Goal: Task Accomplishment & Management: Manage account settings

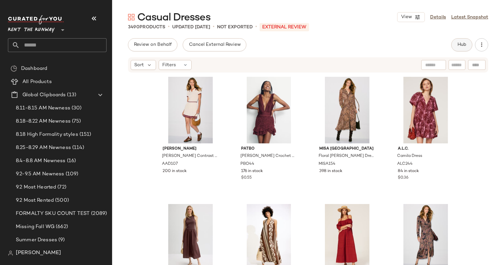
click at [458, 45] on span "Hub" at bounding box center [461, 44] width 9 height 5
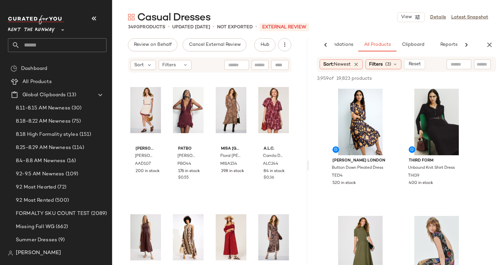
click at [363, 112] on div "View" at bounding box center [360, 122] width 66 height 67
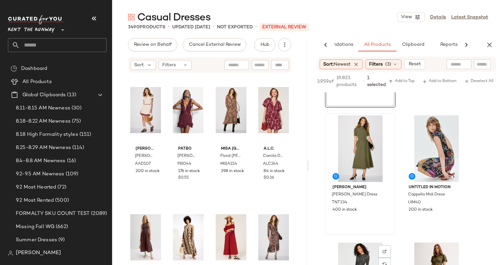
scroll to position [71, 0]
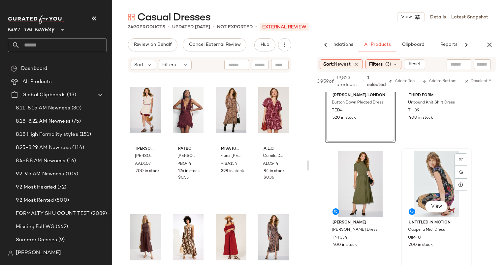
click at [425, 165] on div "View" at bounding box center [436, 184] width 66 height 67
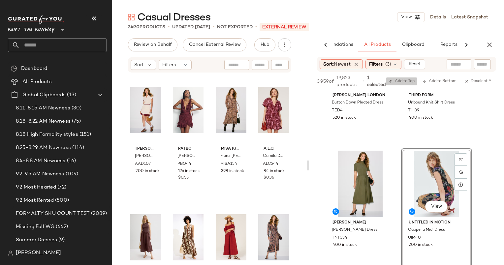
click at [394, 79] on span "Add to Top" at bounding box center [401, 81] width 26 height 5
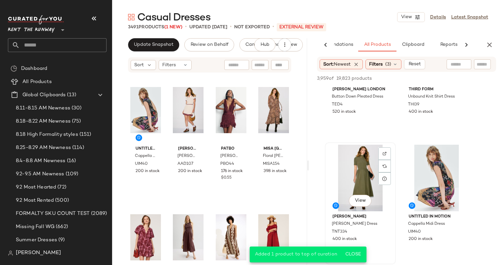
scroll to position [0, 0]
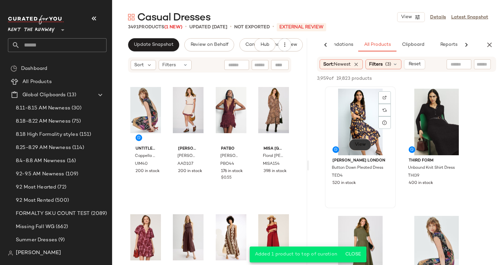
click at [365, 139] on button "View" at bounding box center [360, 145] width 22 height 12
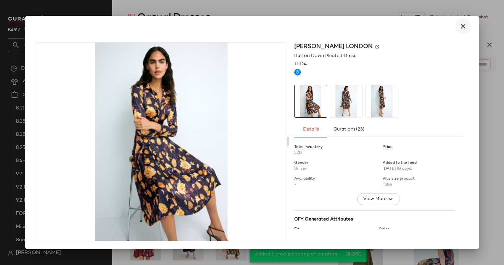
click at [461, 24] on icon "button" at bounding box center [463, 26] width 8 height 8
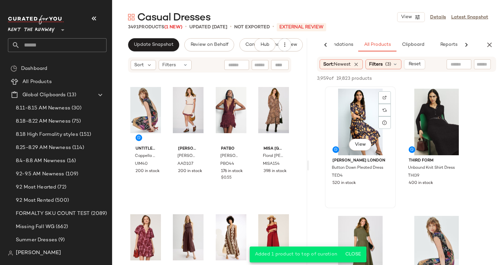
click at [347, 109] on div "View" at bounding box center [360, 122] width 66 height 67
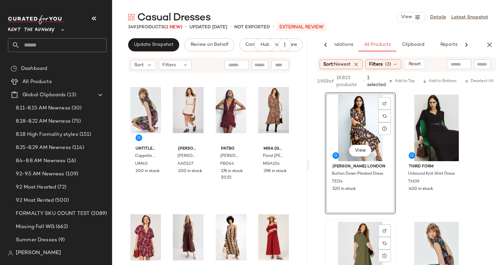
scroll to position [29, 0]
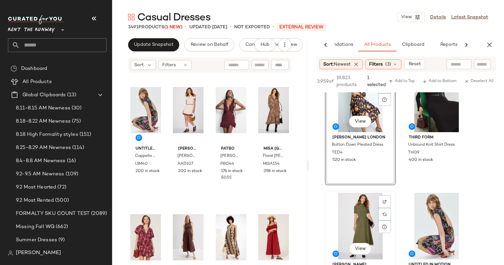
click at [359, 231] on div "View" at bounding box center [360, 226] width 66 height 67
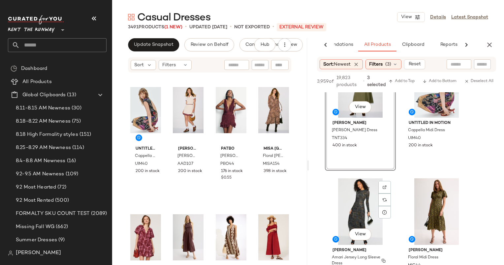
scroll to position [203, 0]
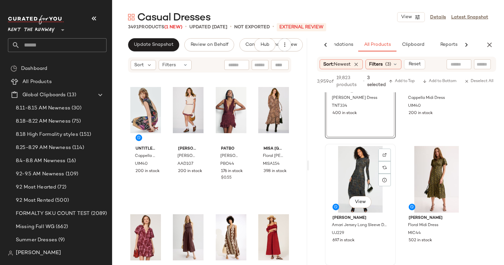
click at [360, 178] on div "View" at bounding box center [360, 179] width 66 height 67
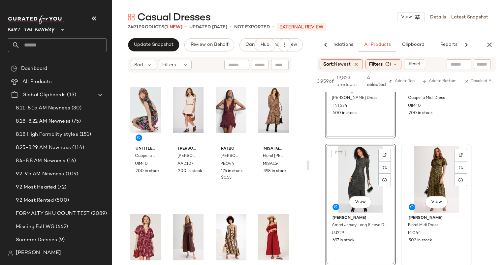
click at [437, 181] on div "View" at bounding box center [436, 179] width 66 height 67
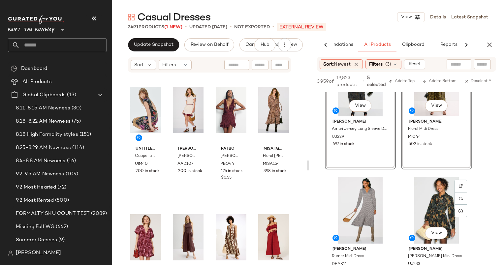
scroll to position [332, 0]
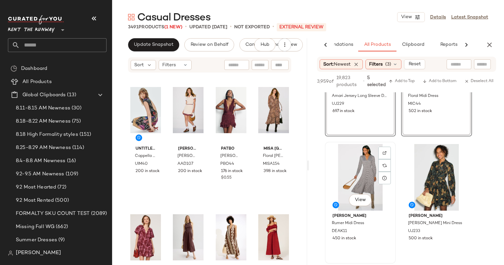
click at [363, 163] on div "View" at bounding box center [360, 177] width 66 height 67
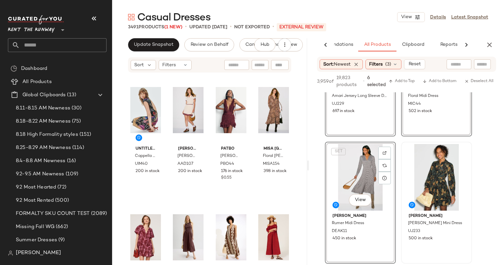
click at [444, 171] on div at bounding box center [436, 177] width 66 height 67
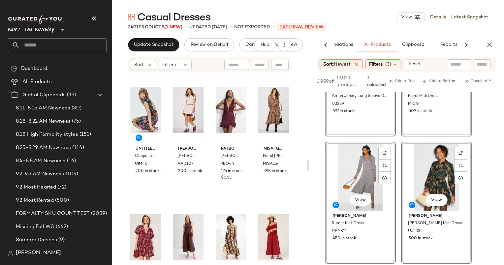
scroll to position [473, 0]
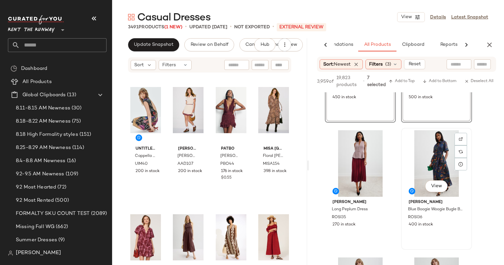
click at [430, 159] on div "View" at bounding box center [436, 163] width 66 height 67
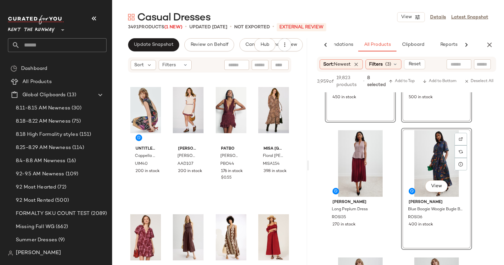
scroll to position [597, 0]
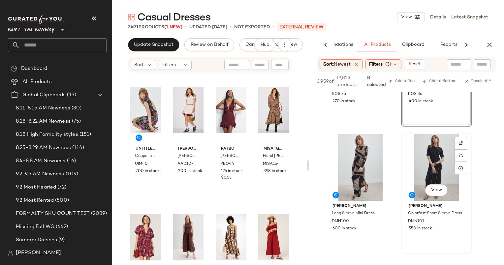
click at [447, 163] on div "View" at bounding box center [436, 167] width 66 height 67
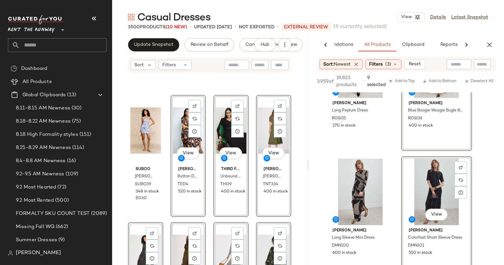
scroll to position [4985, 0]
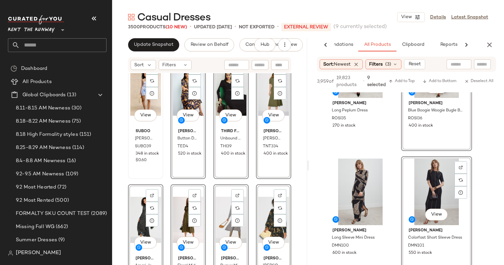
click at [151, 178] on div "View Suboo Palma Poplin Mini Dress SUBO39 348 in stock $0.60" at bounding box center [146, 118] width 34 height 121
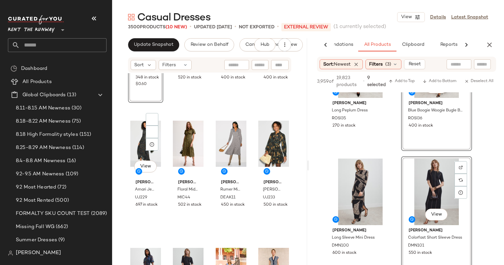
scroll to position [5088, 0]
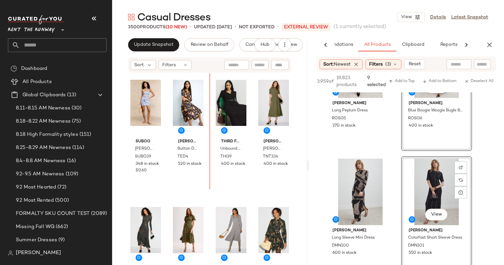
scroll to position [4973, 0]
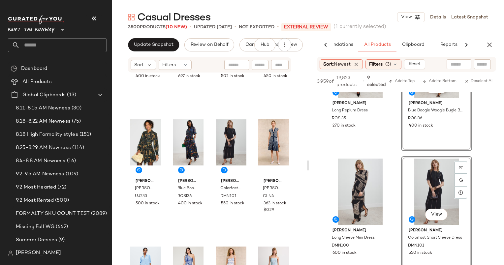
scroll to position [5190, 0]
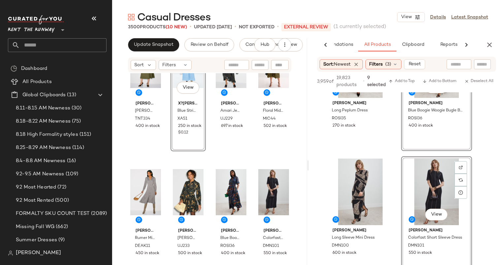
scroll to position [5218, 0]
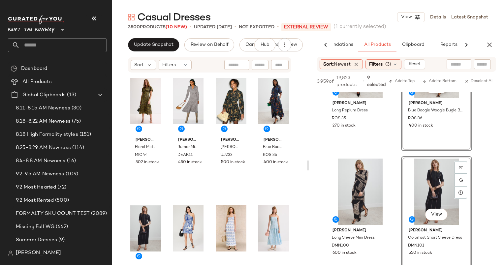
scroll to position [5228, 0]
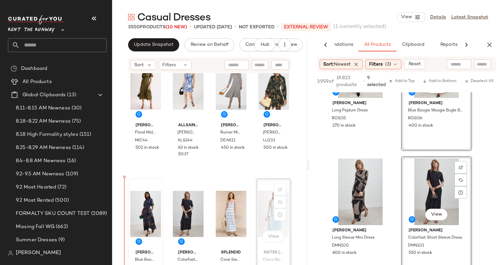
scroll to position [5252, 0]
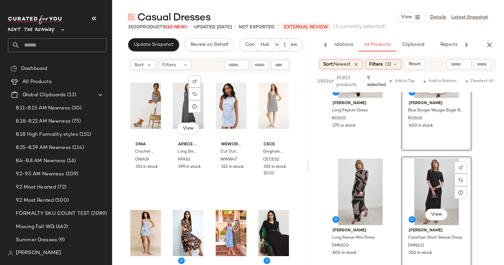
scroll to position [4880, 0]
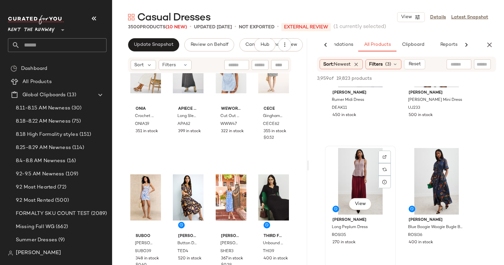
click at [357, 176] on div "View" at bounding box center [360, 181] width 66 height 67
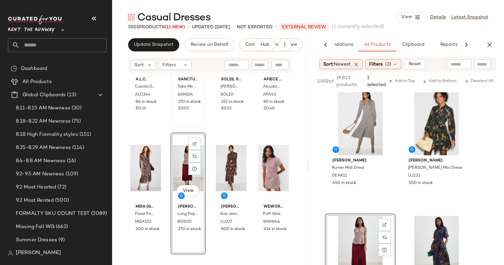
scroll to position [0, 0]
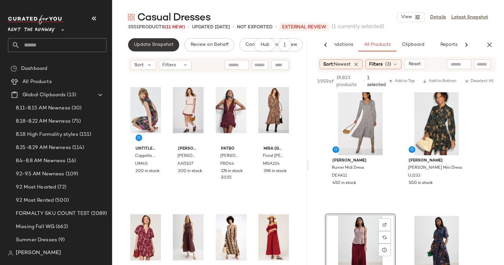
click at [165, 44] on span "Update Snapshot" at bounding box center [154, 44] width 40 height 5
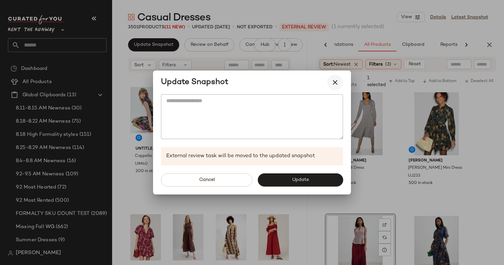
click at [336, 84] on icon "button" at bounding box center [335, 82] width 8 height 8
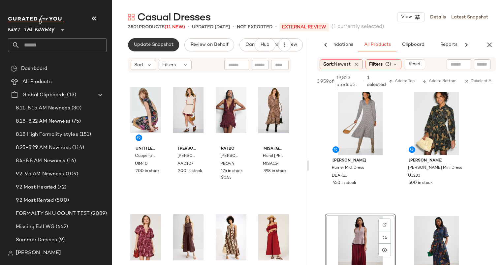
click at [166, 47] on span "Update Snapshot" at bounding box center [154, 44] width 40 height 5
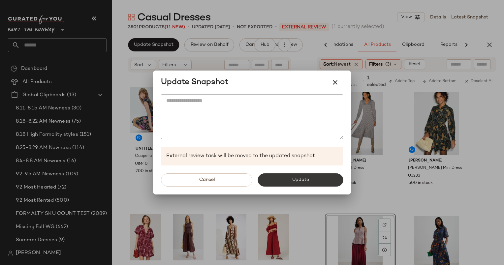
click at [314, 183] on button "Update" at bounding box center [299, 179] width 85 height 13
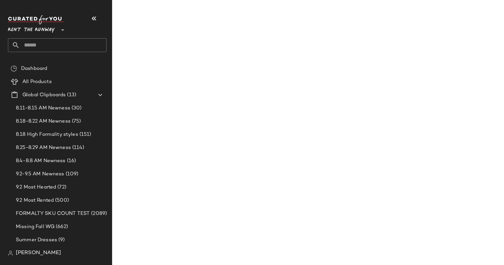
scroll to position [769, 0]
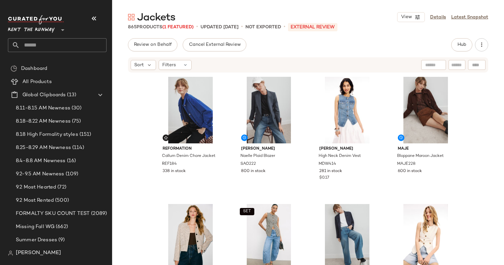
click at [459, 62] on input "text" at bounding box center [457, 65] width 12 height 7
type input "******"
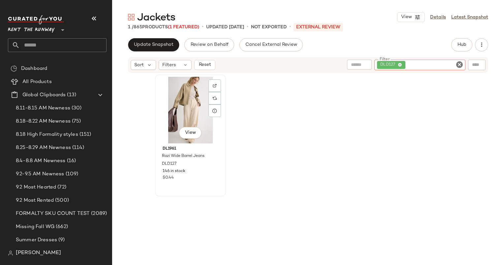
click at [189, 103] on div "View" at bounding box center [190, 110] width 66 height 67
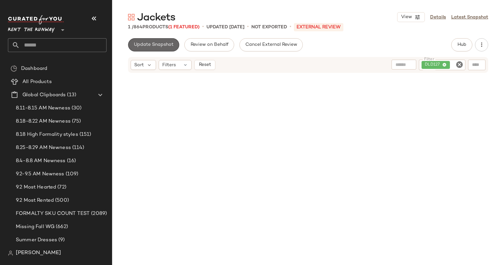
click at [144, 49] on button "Update Snapshot" at bounding box center [153, 44] width 51 height 13
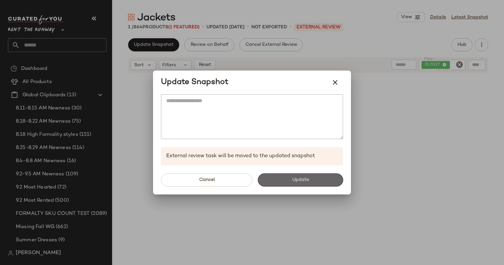
click at [291, 179] on button "Update" at bounding box center [299, 179] width 85 height 13
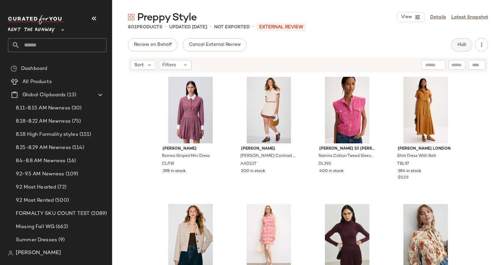
click at [460, 46] on span "Hub" at bounding box center [461, 44] width 9 height 5
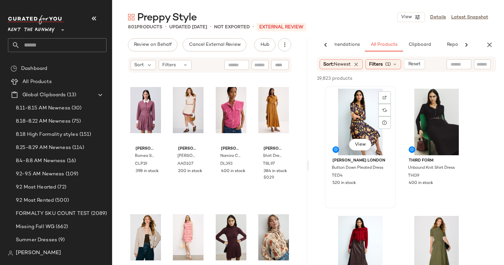
click at [360, 112] on div "View" at bounding box center [360, 122] width 66 height 67
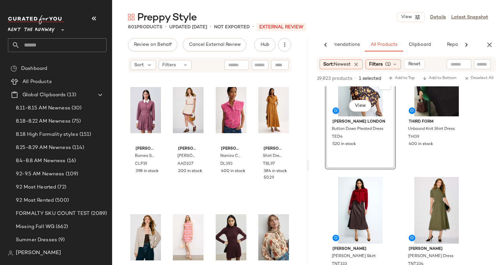
scroll to position [39, 0]
click at [410, 105] on div "View" at bounding box center [436, 82] width 66 height 67
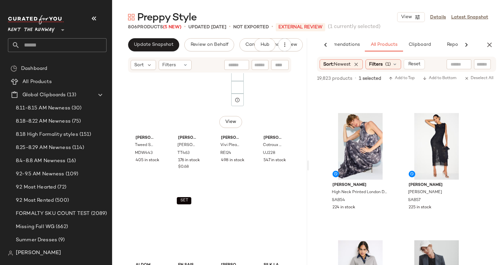
scroll to position [0, 0]
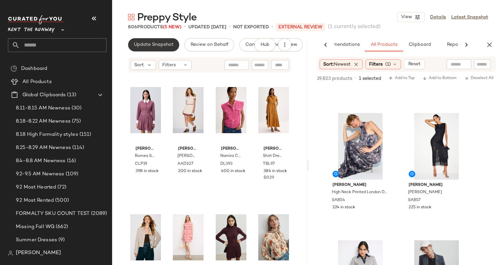
click at [162, 45] on span "Update Snapshot" at bounding box center [154, 44] width 40 height 5
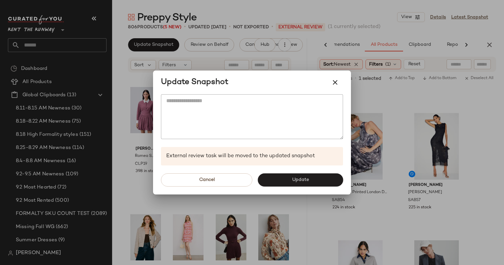
click at [239, 42] on div at bounding box center [252, 132] width 504 height 265
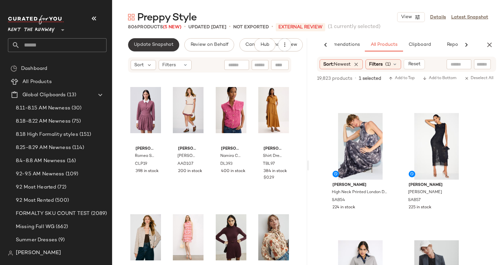
click at [143, 44] on span "Update Snapshot" at bounding box center [154, 44] width 40 height 5
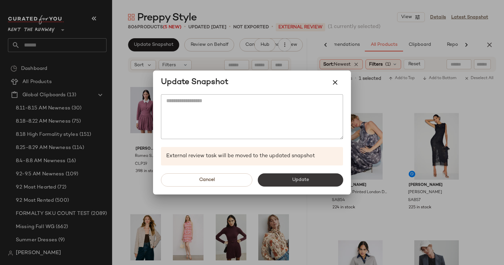
click at [335, 180] on button "Update" at bounding box center [299, 179] width 85 height 13
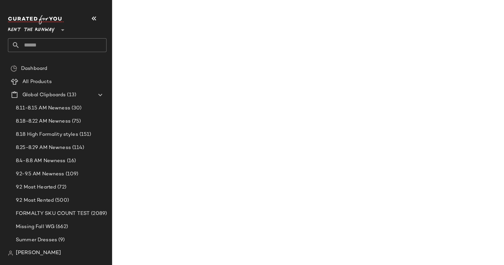
scroll to position [612, 0]
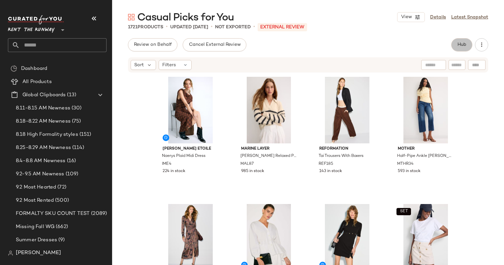
click at [464, 44] on span "Hub" at bounding box center [461, 44] width 9 height 5
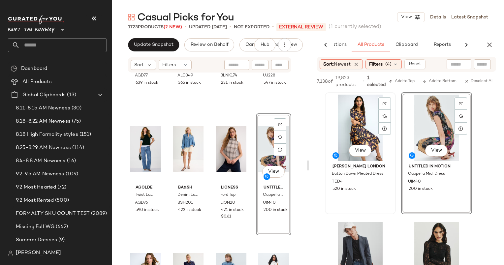
scroll to position [165, 0]
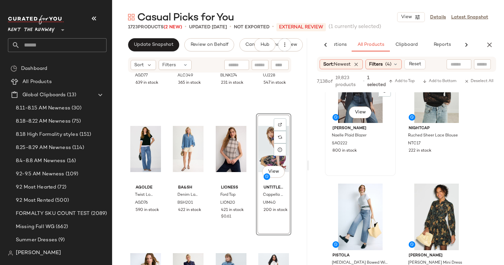
click at [343, 130] on div "Sandro Naelle Plaid Blazer SAO222 800 in stock" at bounding box center [360, 139] width 66 height 32
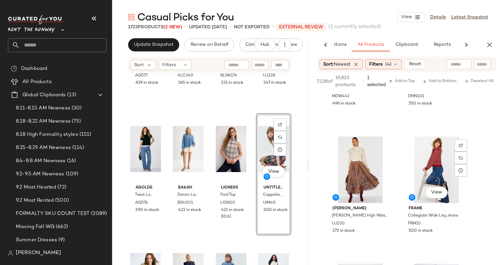
scroll to position [483, 0]
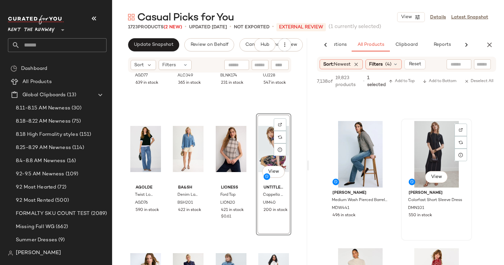
click at [440, 143] on div "View" at bounding box center [436, 154] width 66 height 67
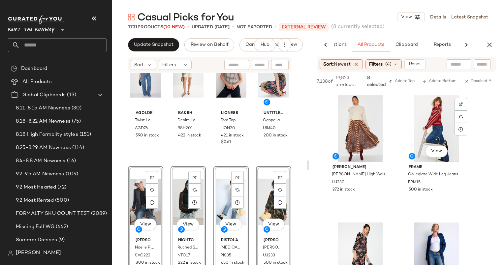
scroll to position [652, 0]
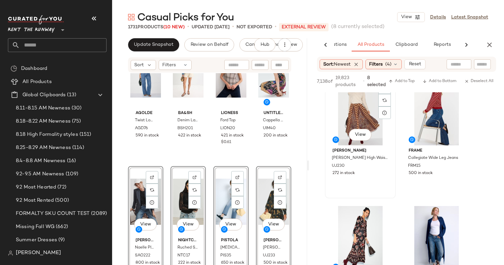
click at [350, 119] on div "View" at bounding box center [360, 112] width 66 height 67
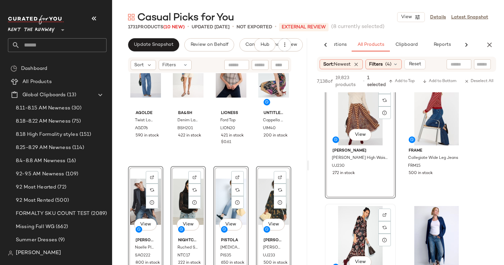
click at [357, 218] on div "View" at bounding box center [360, 239] width 66 height 67
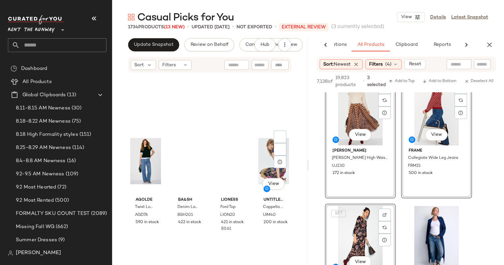
scroll to position [491, 0]
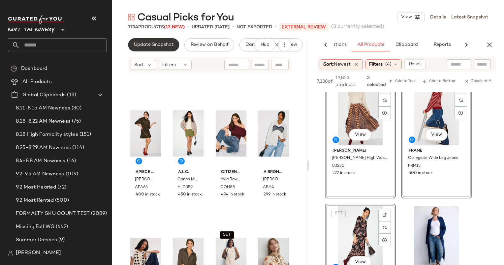
click at [148, 39] on button "Update Snapshot" at bounding box center [153, 44] width 51 height 13
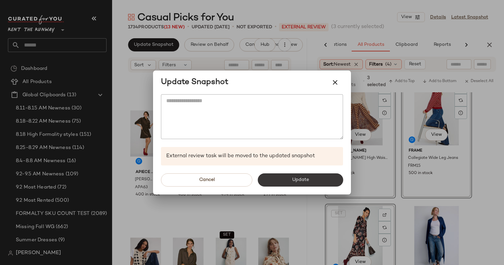
click at [326, 178] on button "Update" at bounding box center [299, 179] width 85 height 13
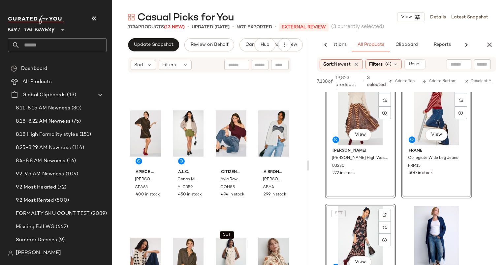
scroll to position [1288, 0]
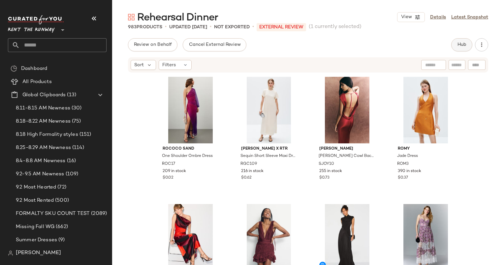
click at [466, 44] on button "Hub" at bounding box center [461, 44] width 21 height 13
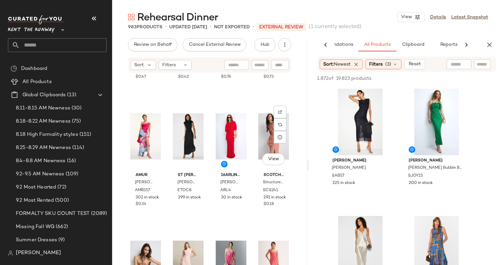
scroll to position [500, 0]
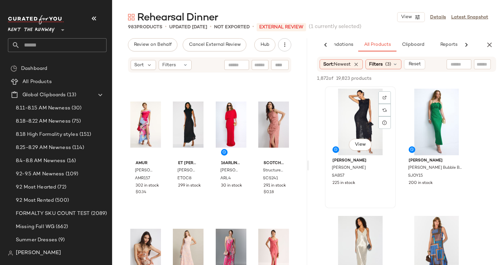
click at [347, 107] on div "View" at bounding box center [360, 122] width 66 height 67
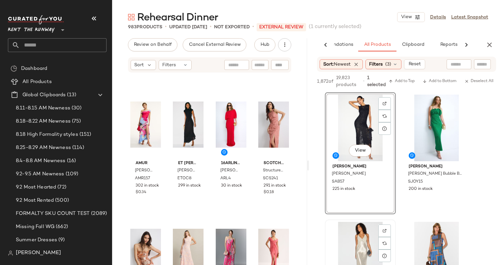
click at [353, 231] on div "View" at bounding box center [360, 255] width 66 height 67
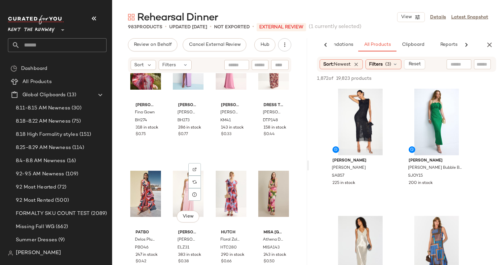
scroll to position [812, 0]
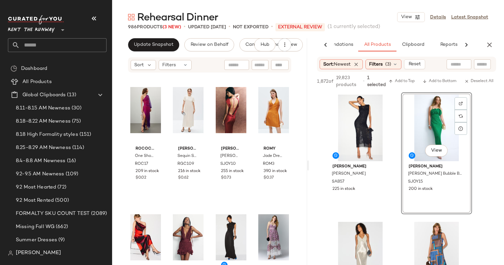
click at [126, 51] on div "Update Snapshot Review on Behalf Cancel External Review Hub" at bounding box center [209, 44] width 195 height 13
click at [138, 47] on button "Update Snapshot" at bounding box center [153, 44] width 51 height 13
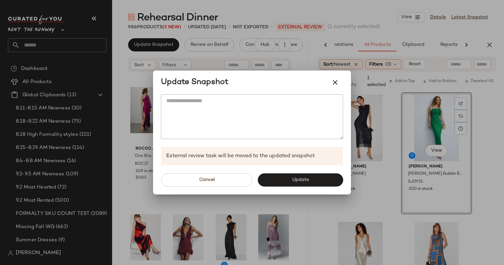
click at [292, 189] on div "Cancel Update" at bounding box center [252, 179] width 198 height 29
click at [296, 175] on button "Update" at bounding box center [299, 179] width 85 height 13
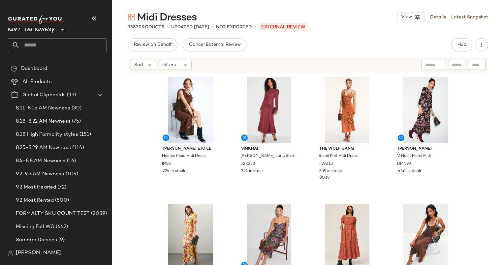
click at [458, 52] on div "Review on Behalf Cancel External Review Hub Sort Filters [PERSON_NAME] Etoile N…" at bounding box center [308, 165] width 392 height 254
click at [458, 49] on button "Hub" at bounding box center [461, 44] width 21 height 13
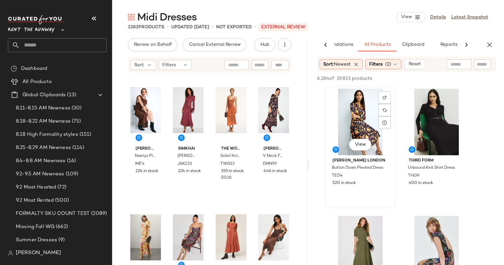
click at [363, 118] on div "View" at bounding box center [360, 122] width 66 height 67
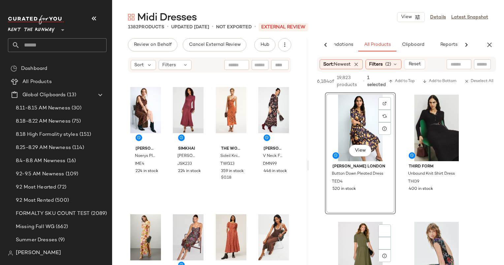
scroll to position [132, 0]
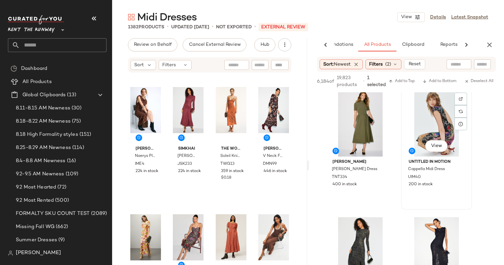
click at [423, 112] on div "View" at bounding box center [436, 123] width 66 height 67
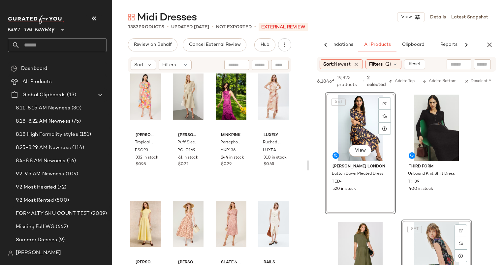
scroll to position [729, 0]
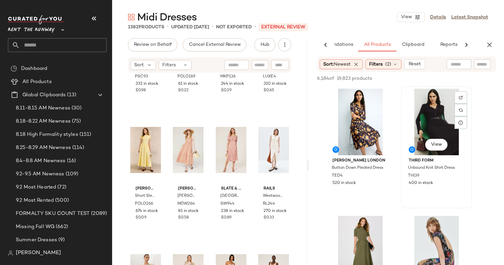
click at [405, 201] on div "View THIRD FORM Unbound Knit Shirt Dress THI39 400 in stock" at bounding box center [436, 147] width 70 height 121
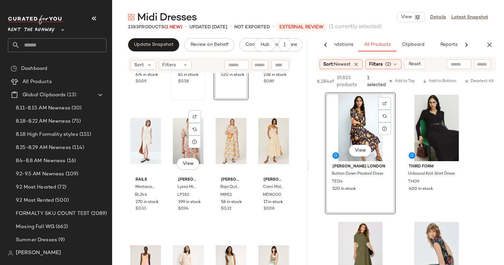
scroll to position [865, 0]
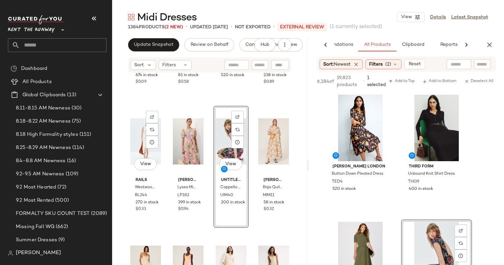
drag, startPoint x: 123, startPoint y: 160, endPoint x: 224, endPoint y: 175, distance: 102.3
click at [224, 175] on div "[PERSON_NAME] [PERSON_NAME] Sleeve Midi Dress POLO266 674 in stock $0.09 [PERSO…" at bounding box center [209, 179] width 195 height 212
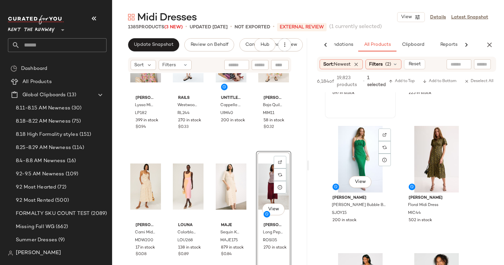
scroll to position [210, 0]
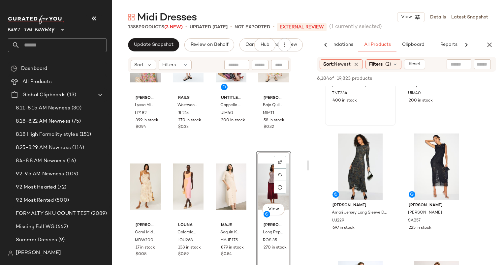
click at [363, 112] on div "View [PERSON_NAME] [PERSON_NAME] Dress TNT334 400 in stock" at bounding box center [360, 65] width 70 height 121
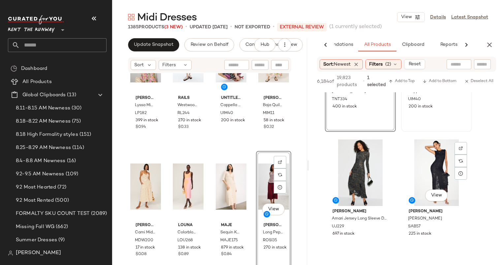
scroll to position [279, 0]
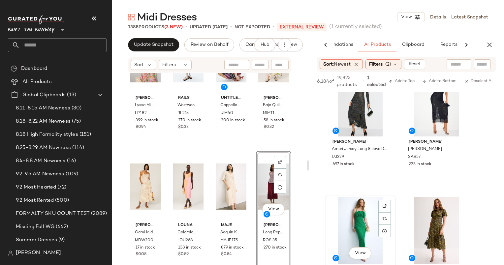
click at [353, 211] on div "View" at bounding box center [360, 230] width 66 height 67
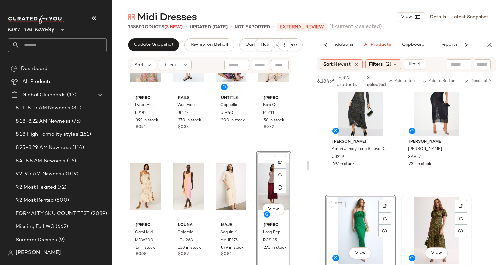
click at [438, 217] on div "View" at bounding box center [436, 230] width 66 height 67
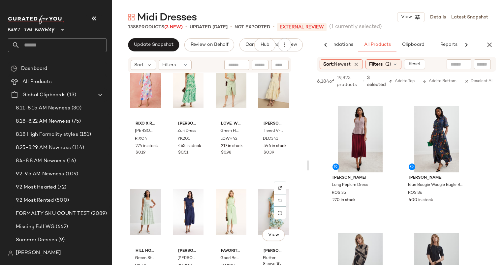
scroll to position [7371, 0]
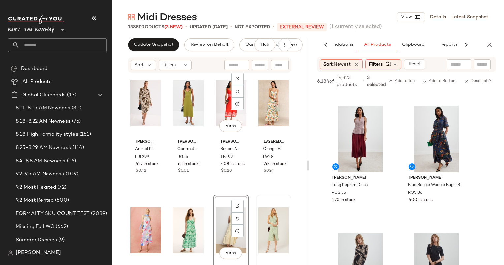
scroll to position [7260, 0]
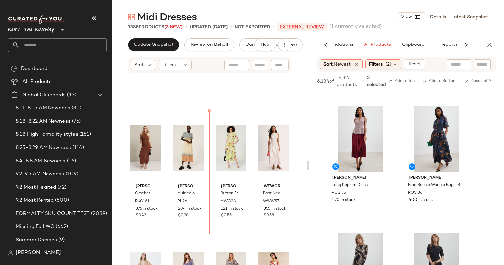
scroll to position [6966, 0]
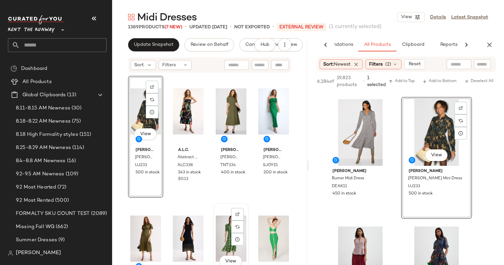
scroll to position [6620, 0]
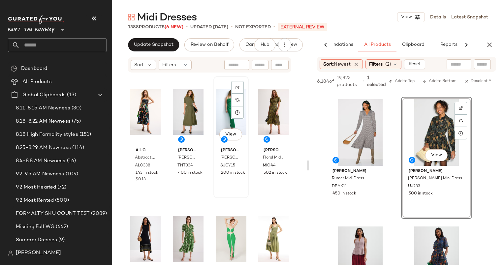
click at [225, 125] on div "View" at bounding box center [231, 111] width 31 height 67
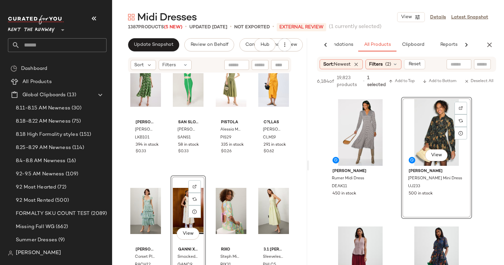
scroll to position [6769, 0]
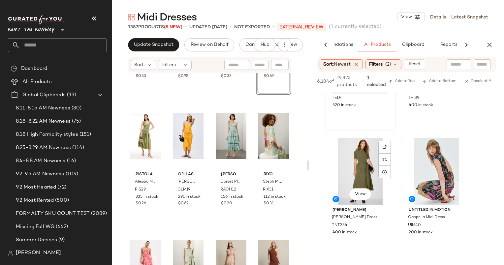
scroll to position [83, 0]
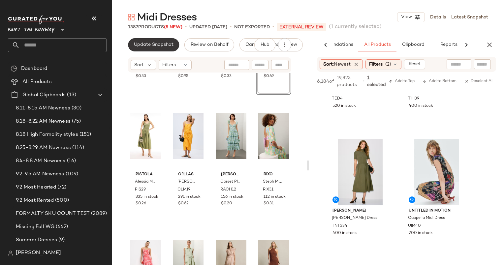
click at [165, 46] on span "Update Snapshot" at bounding box center [154, 44] width 40 height 5
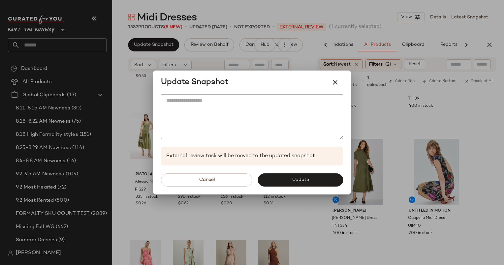
click at [300, 172] on div "Cancel Update" at bounding box center [252, 179] width 198 height 29
click at [300, 173] on div "Cancel Update" at bounding box center [252, 179] width 198 height 29
click at [302, 179] on span "Update" at bounding box center [299, 179] width 17 height 5
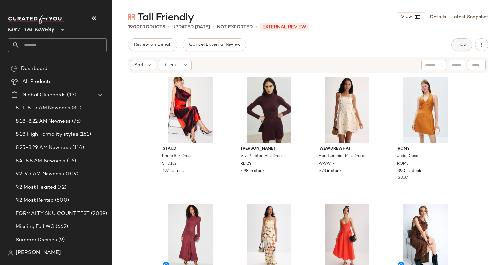
click at [461, 47] on span "Hub" at bounding box center [461, 44] width 9 height 5
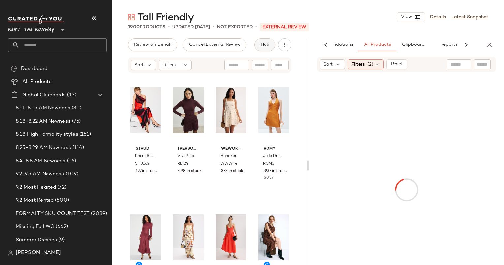
scroll to position [0, 34]
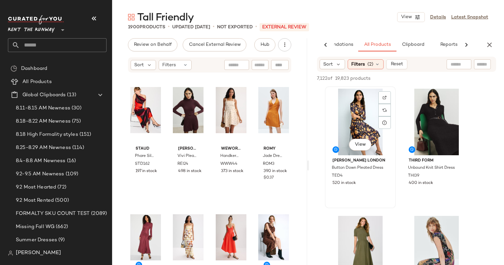
click at [361, 127] on div "View" at bounding box center [360, 122] width 66 height 67
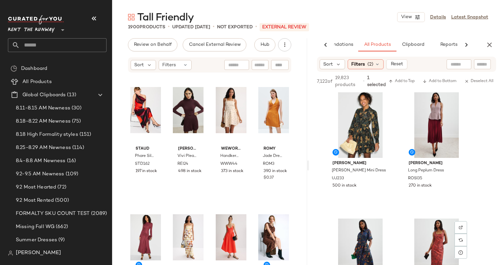
scroll to position [588, 0]
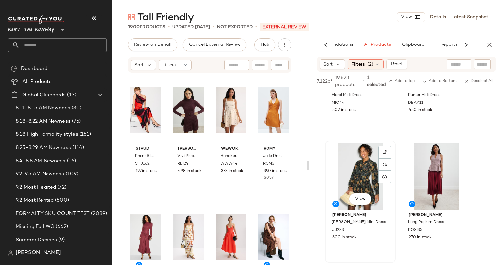
click at [360, 167] on div "View" at bounding box center [360, 176] width 66 height 67
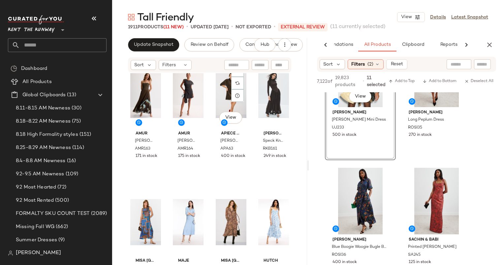
scroll to position [1011, 0]
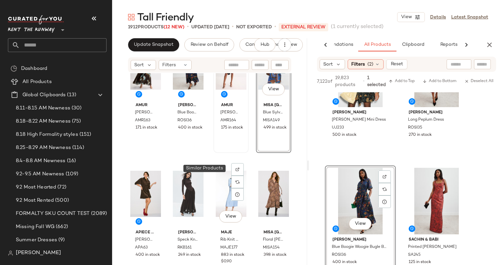
scroll to position [1080, 0]
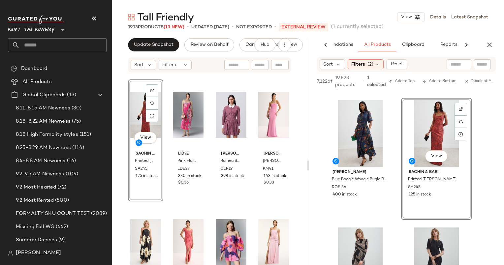
scroll to position [771, 0]
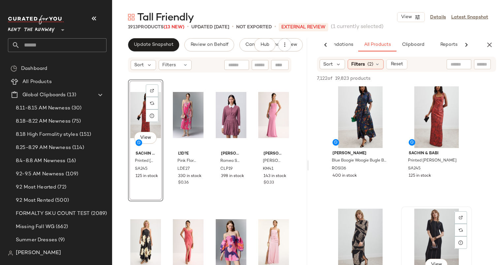
click at [443, 236] on div "View" at bounding box center [436, 242] width 66 height 67
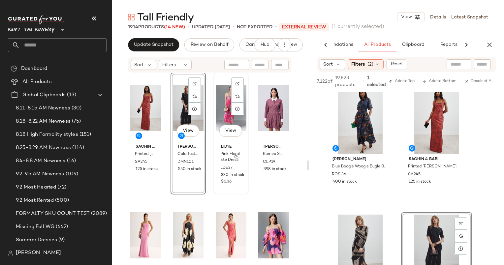
scroll to position [8150, 0]
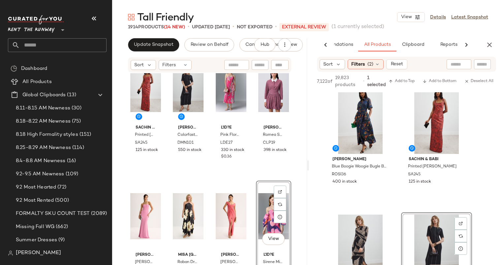
scroll to position [8170, 0]
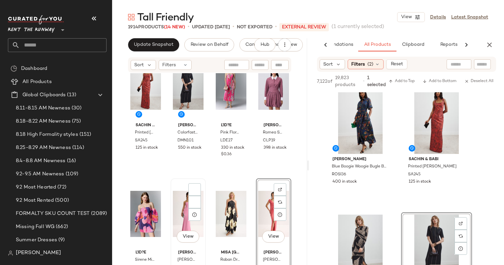
scroll to position [8172, 0]
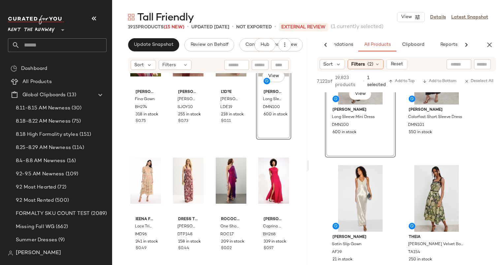
scroll to position [8715, 0]
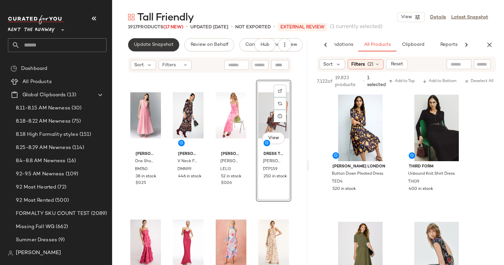
click at [162, 44] on span "Update Snapshot" at bounding box center [154, 44] width 40 height 5
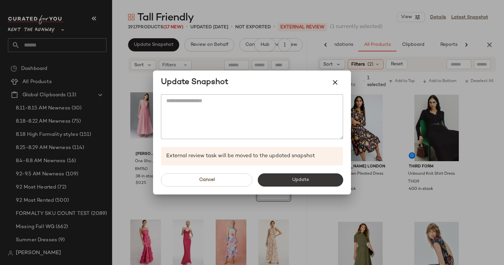
click at [309, 185] on button "Update" at bounding box center [299, 179] width 85 height 13
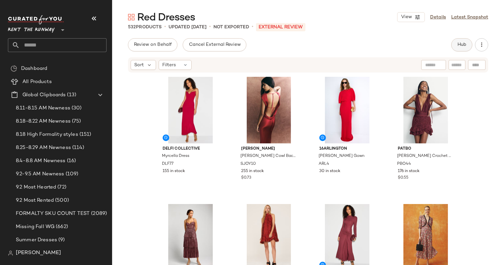
click at [458, 41] on button "Hub" at bounding box center [461, 44] width 21 height 13
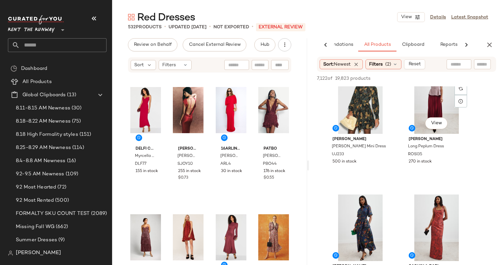
scroll to position [645, 0]
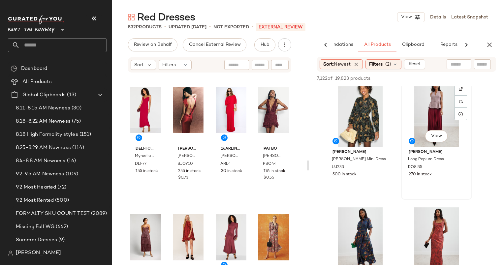
click at [433, 96] on div "View" at bounding box center [436, 113] width 66 height 67
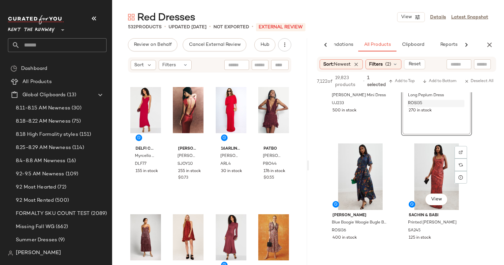
scroll to position [737, 0]
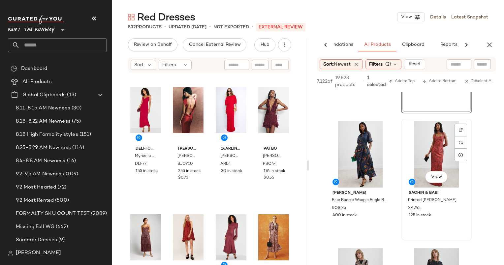
click at [433, 153] on div "View" at bounding box center [436, 154] width 66 height 67
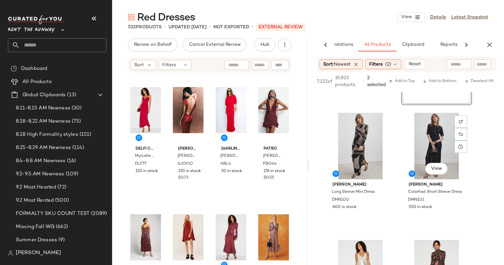
scroll to position [873, 0]
click at [412, 81] on span "Add to Top" at bounding box center [401, 81] width 26 height 5
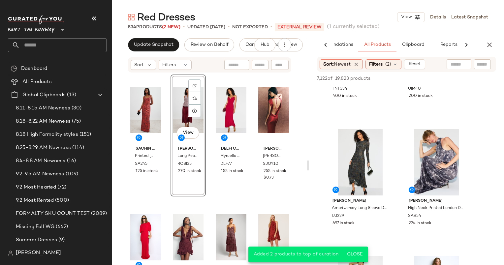
scroll to position [173, 0]
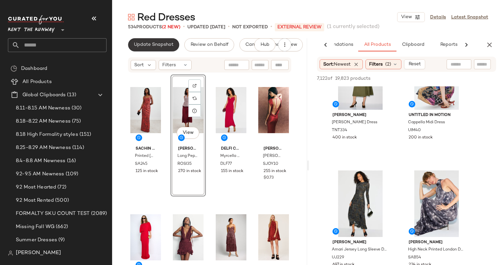
click at [165, 42] on span "Update Snapshot" at bounding box center [154, 44] width 40 height 5
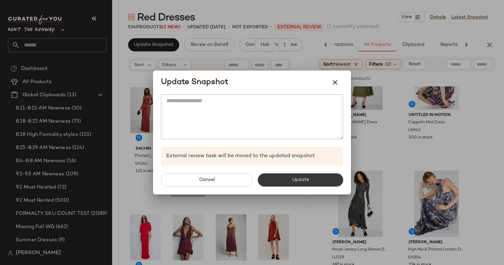
click at [310, 178] on button "Update" at bounding box center [299, 179] width 85 height 13
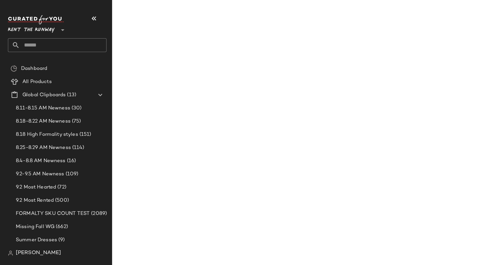
scroll to position [300, 0]
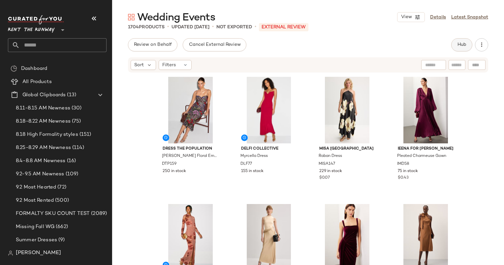
click at [459, 44] on span "Hub" at bounding box center [461, 44] width 9 height 5
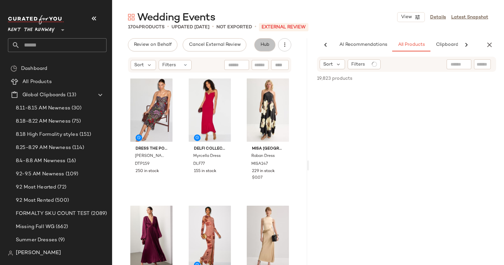
scroll to position [0, 34]
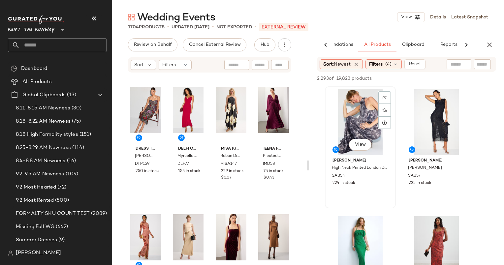
click at [367, 104] on div "View" at bounding box center [360, 122] width 66 height 67
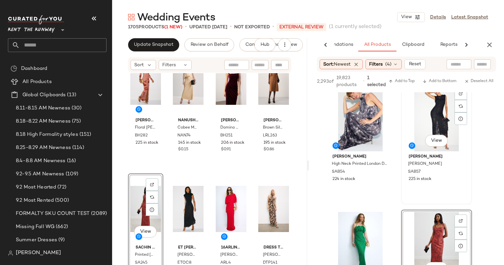
scroll to position [0, 0]
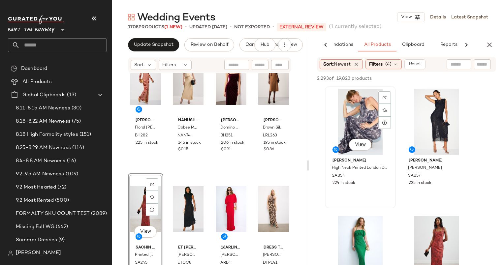
click at [364, 114] on div "View" at bounding box center [360, 122] width 66 height 67
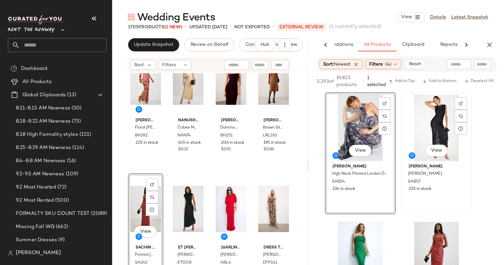
click at [422, 117] on div "View" at bounding box center [436, 128] width 66 height 67
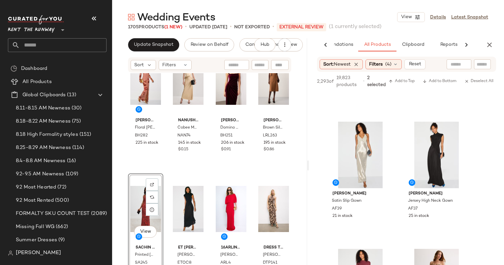
scroll to position [228, 0]
click at [353, 144] on div "View" at bounding box center [360, 154] width 66 height 67
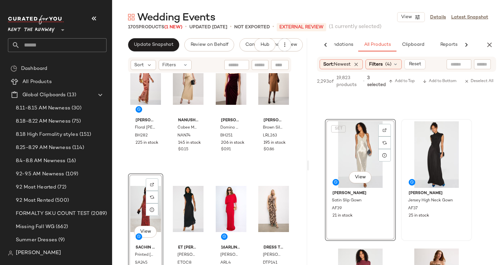
click at [438, 154] on div at bounding box center [436, 154] width 66 height 67
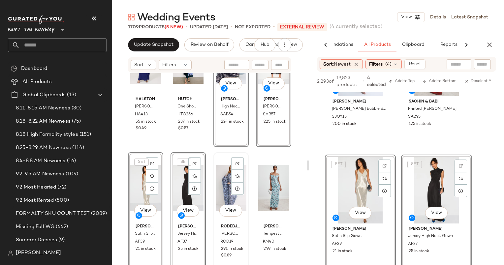
scroll to position [691, 0]
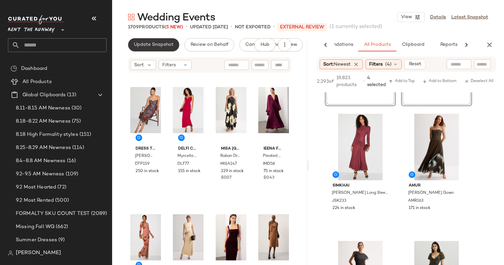
click at [145, 45] on span "Update Snapshot" at bounding box center [154, 44] width 40 height 5
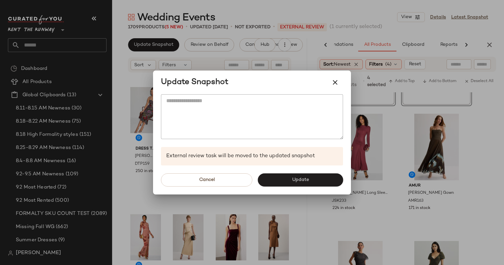
click at [304, 173] on div "Cancel Update" at bounding box center [252, 179] width 198 height 29
click at [307, 179] on span "Update" at bounding box center [299, 179] width 17 height 5
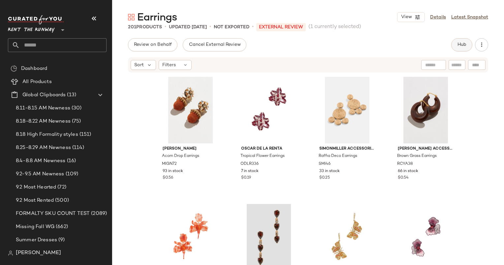
click at [467, 48] on button "Hub" at bounding box center [461, 44] width 21 height 13
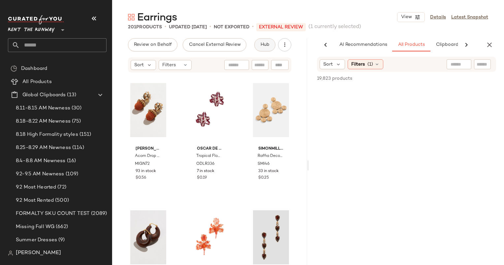
scroll to position [0, 34]
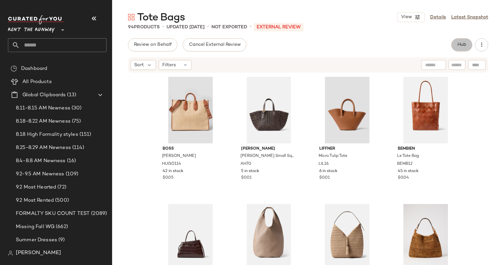
click at [463, 44] on span "Hub" at bounding box center [461, 44] width 9 height 5
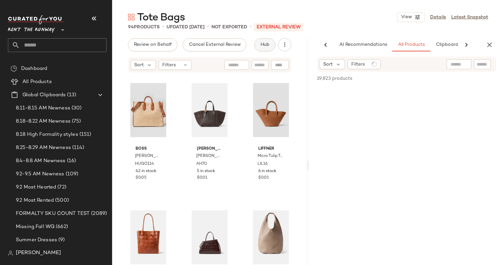
scroll to position [0, 34]
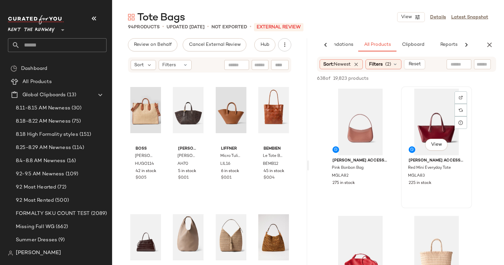
click at [437, 117] on div "View" at bounding box center [436, 122] width 66 height 67
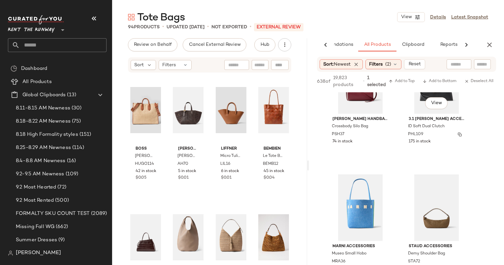
scroll to position [329, 0]
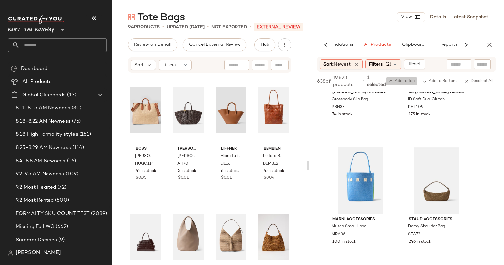
click at [394, 84] on span "Add to Top" at bounding box center [401, 81] width 26 height 5
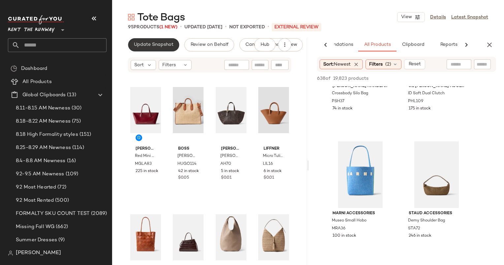
click at [161, 44] on span "Update Snapshot" at bounding box center [154, 44] width 40 height 5
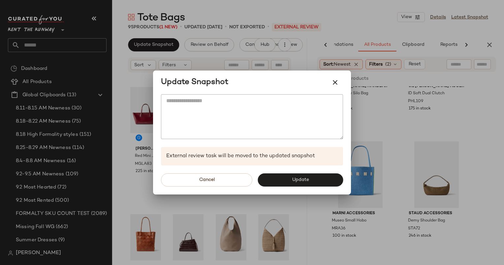
click at [322, 189] on div "Cancel Update" at bounding box center [252, 179] width 198 height 29
click at [220, 177] on button "Cancel" at bounding box center [206, 179] width 91 height 13
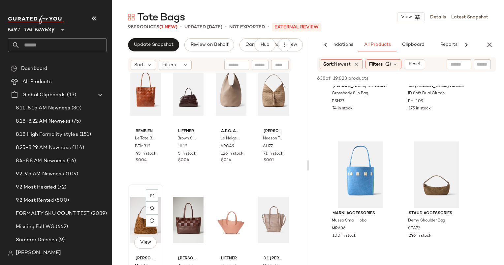
scroll to position [150, 0]
click at [148, 241] on span "View" at bounding box center [145, 242] width 11 height 5
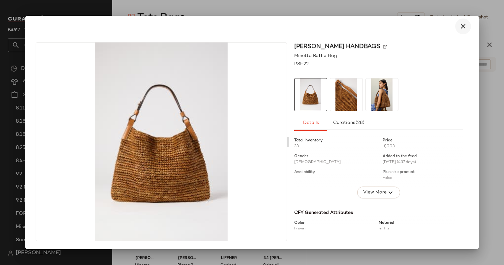
click at [461, 22] on icon "button" at bounding box center [463, 26] width 8 height 8
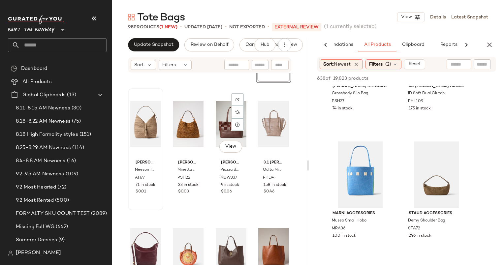
scroll to position [246, 0]
click at [157, 50] on button "Update Snapshot" at bounding box center [153, 44] width 51 height 13
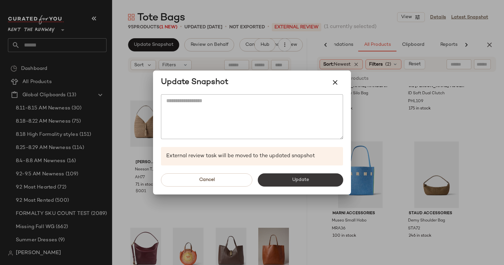
click at [307, 178] on span "Update" at bounding box center [299, 179] width 17 height 5
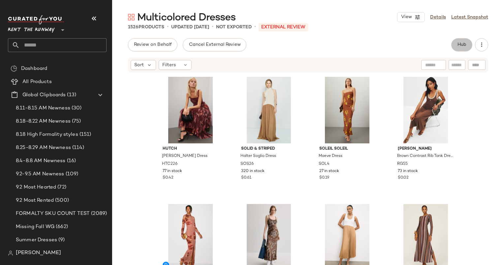
click at [459, 42] on span "Hub" at bounding box center [461, 44] width 9 height 5
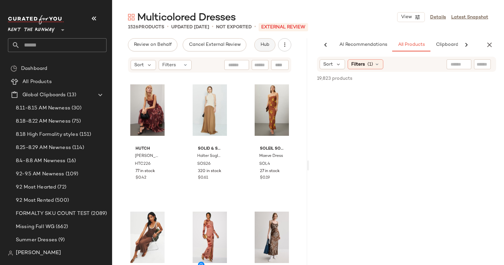
scroll to position [0, 34]
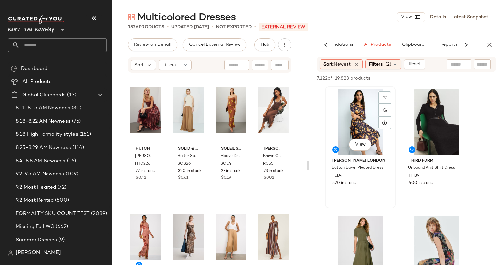
click at [364, 123] on div "View" at bounding box center [360, 122] width 66 height 67
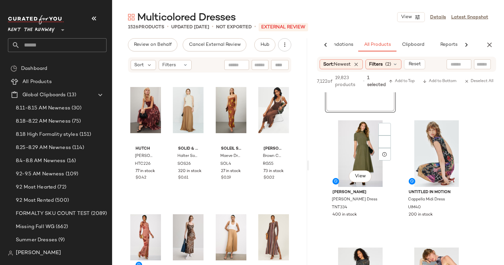
scroll to position [104, 0]
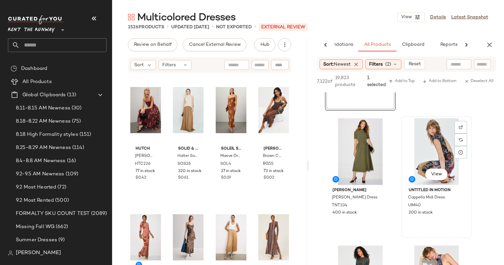
click at [433, 137] on div "View" at bounding box center [436, 151] width 66 height 67
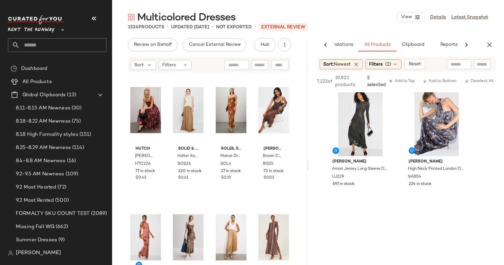
scroll to position [264, 0]
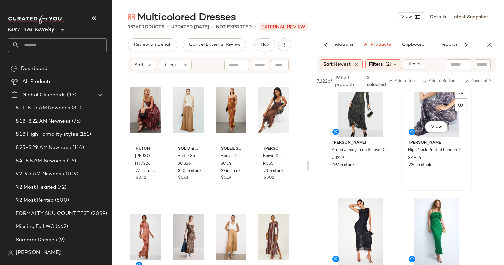
click at [421, 114] on div "View" at bounding box center [436, 104] width 66 height 67
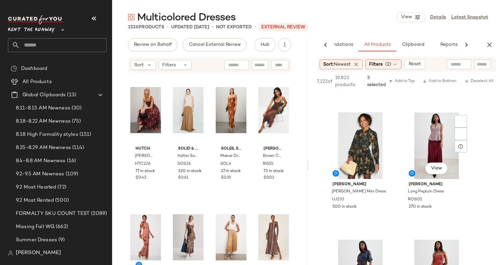
scroll to position [637, 0]
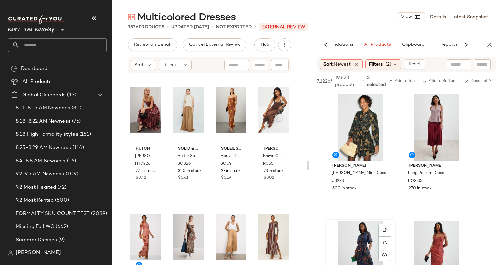
click at [354, 238] on div "View" at bounding box center [360, 254] width 66 height 67
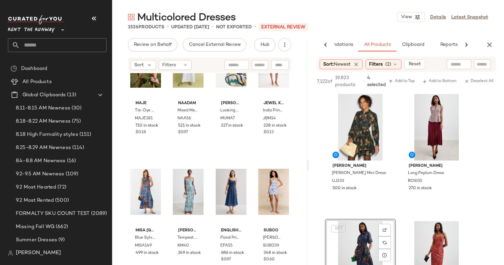
scroll to position [7015, 0]
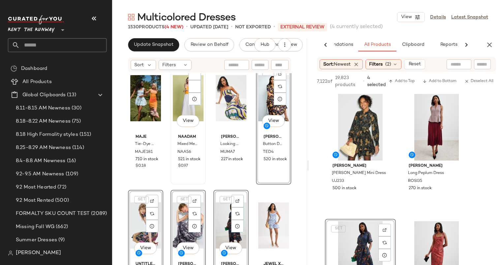
click at [192, 178] on div "View NAADAM Mixed Media Maxi Dress NAA56 521 in stock $0.97" at bounding box center [188, 123] width 34 height 121
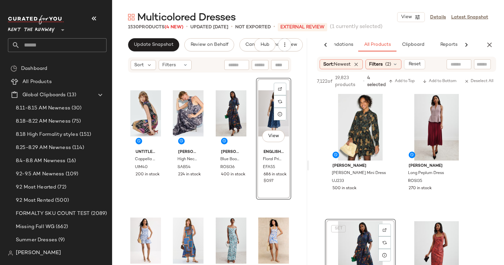
scroll to position [7000, 0]
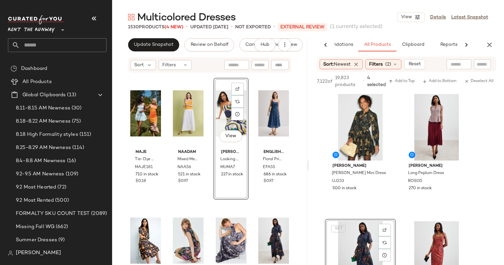
scroll to position [6999, 0]
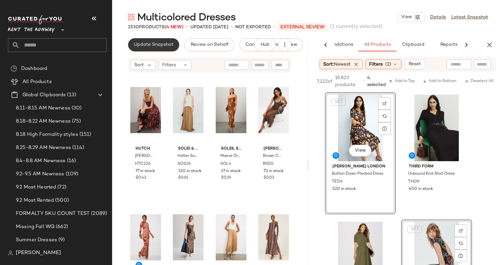
click at [160, 45] on span "Update Snapshot" at bounding box center [154, 44] width 40 height 5
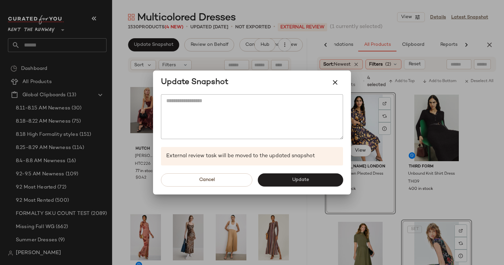
drag, startPoint x: 317, startPoint y: 181, endPoint x: 305, endPoint y: 178, distance: 13.4
click at [305, 178] on span "Update" at bounding box center [299, 179] width 17 height 5
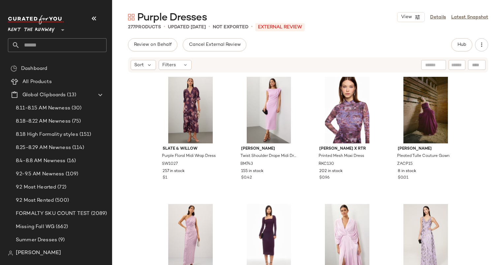
click at [458, 52] on div "Review on Behalf Cancel External Review Hub Sort Filters Slate & Willow Purple …" at bounding box center [308, 165] width 392 height 254
click at [458, 50] on button "Hub" at bounding box center [461, 44] width 21 height 13
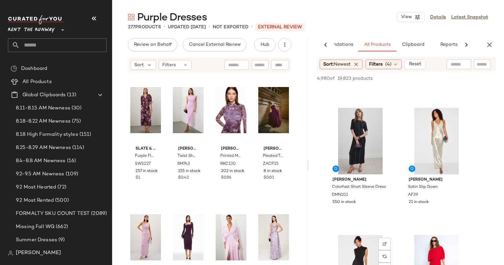
scroll to position [530, 0]
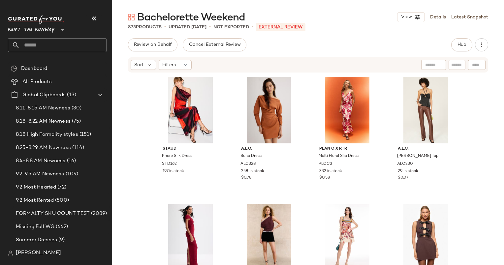
click at [468, 37] on div "Bachelorette Weekend View Details Latest Snapshot 873 Products • updated [DATE]…" at bounding box center [308, 138] width 392 height 254
click at [464, 45] on span "Hub" at bounding box center [461, 44] width 9 height 5
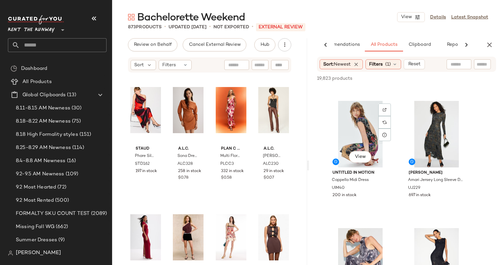
scroll to position [237, 0]
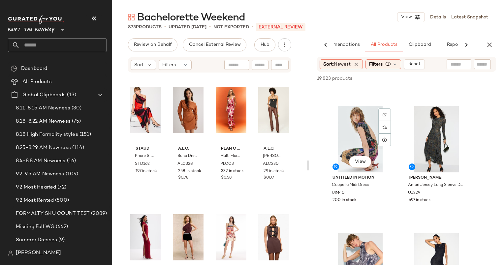
click at [373, 144] on div "View" at bounding box center [360, 139] width 66 height 67
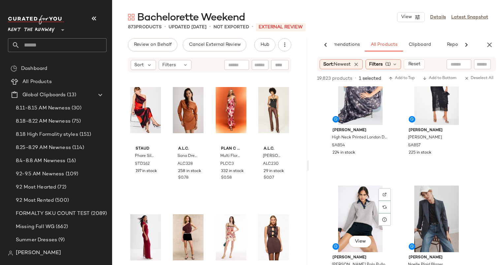
scroll to position [409, 0]
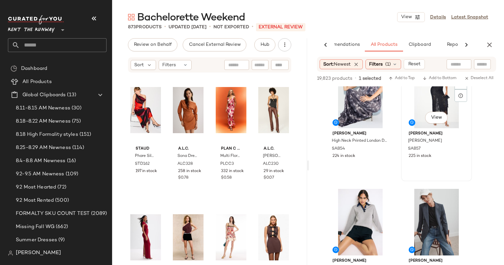
click at [433, 103] on div "View" at bounding box center [436, 95] width 66 height 67
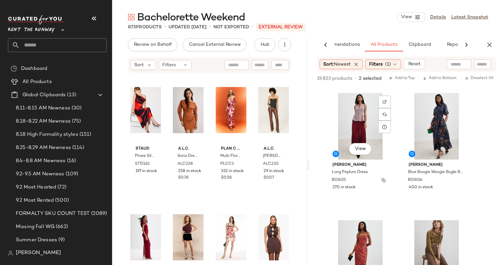
scroll to position [1824, 0]
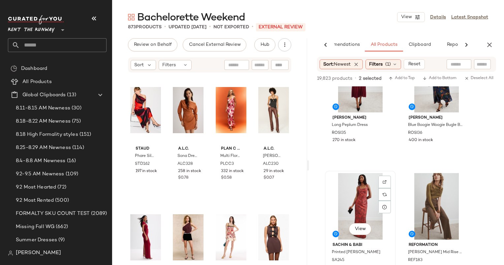
click at [362, 193] on div "View" at bounding box center [360, 206] width 66 height 67
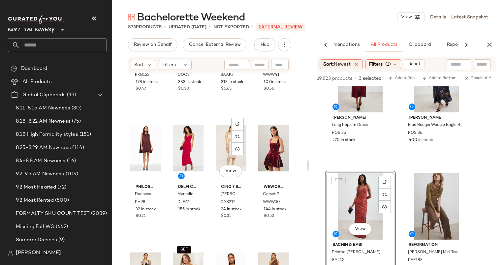
scroll to position [283, 0]
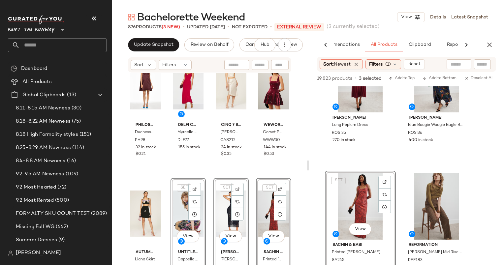
click at [251, 165] on div "Ronny Kobo Nasha Dress RKB153 178 in stock $0.47 One of Others Bardot Top OOO2 …" at bounding box center [209, 179] width 195 height 212
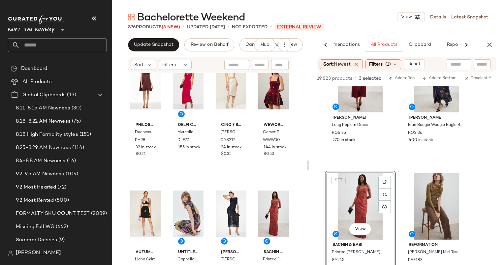
scroll to position [349, 0]
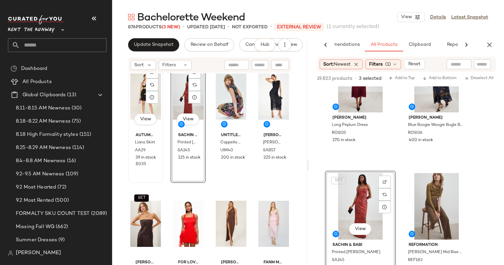
scroll to position [401, 0]
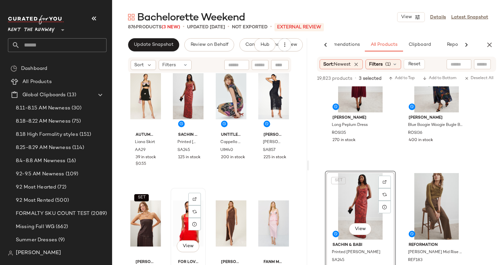
click at [186, 218] on div "View" at bounding box center [188, 223] width 31 height 67
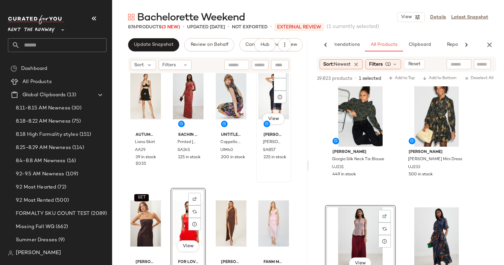
scroll to position [395, 0]
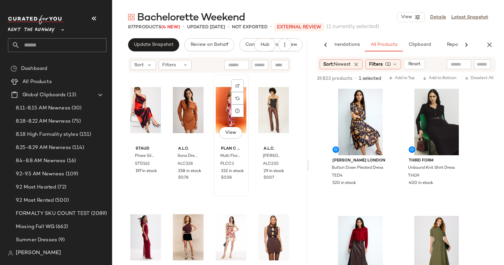
click at [243, 166] on div "PLAN C x RTR Multi Floral Slip Dress PLCC3 332 in stock $0.58" at bounding box center [231, 162] width 31 height 38
click at [262, 42] on span "Hub" at bounding box center [264, 44] width 9 height 5
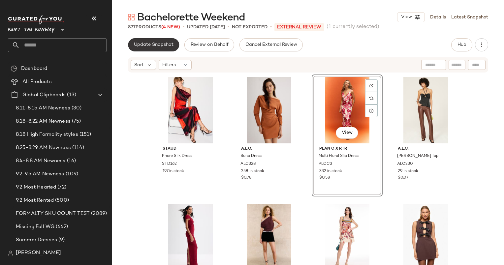
click at [132, 46] on button "Update Snapshot" at bounding box center [153, 44] width 51 height 13
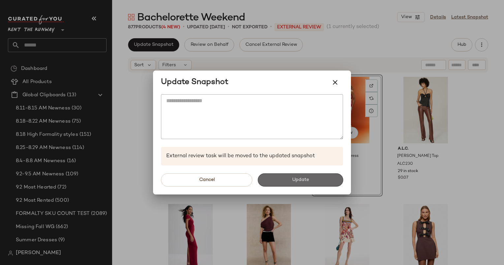
click at [297, 178] on span "Update" at bounding box center [299, 179] width 17 height 5
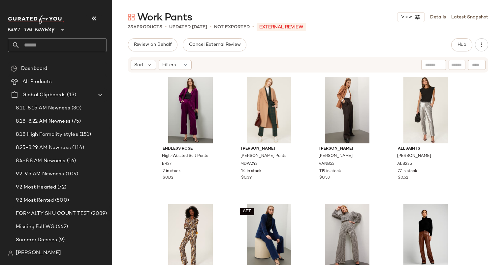
drag, startPoint x: 464, startPoint y: 42, endPoint x: 422, endPoint y: 34, distance: 43.6
click at [422, 34] on div "Work Pants View Details Latest Snapshot 396 Products • updated Sep 2nd • Not Ex…" at bounding box center [308, 138] width 392 height 254
click at [459, 47] on span "Hub" at bounding box center [461, 44] width 9 height 5
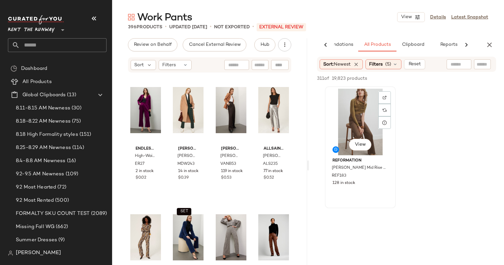
click at [355, 118] on div "View" at bounding box center [360, 122] width 66 height 67
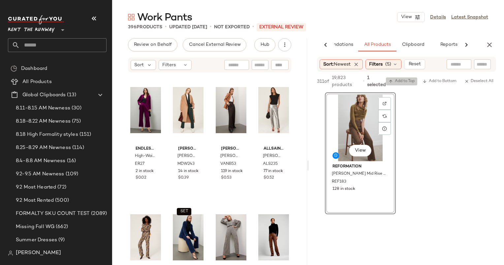
click at [399, 77] on button "Add to Top" at bounding box center [401, 81] width 31 height 8
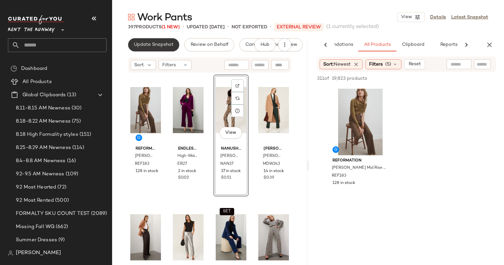
click at [160, 39] on button "Update Snapshot" at bounding box center [153, 44] width 51 height 13
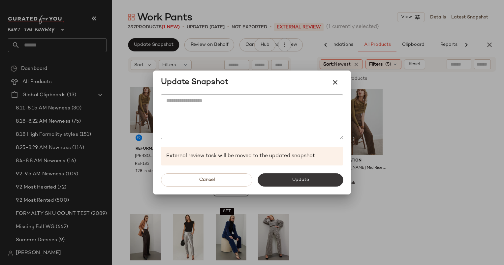
click at [306, 178] on span "Update" at bounding box center [299, 179] width 17 height 5
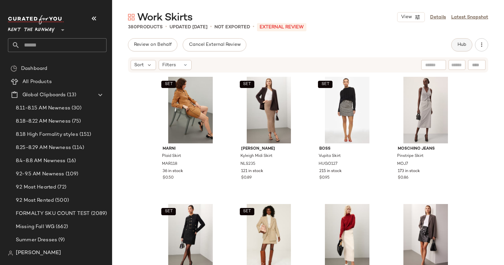
click at [460, 46] on span "Hub" at bounding box center [461, 44] width 9 height 5
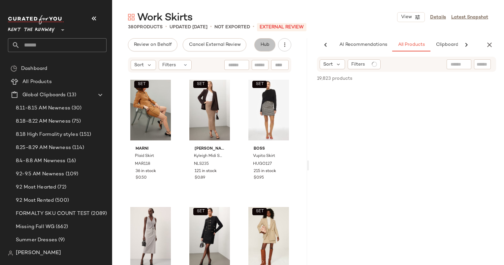
scroll to position [0, 34]
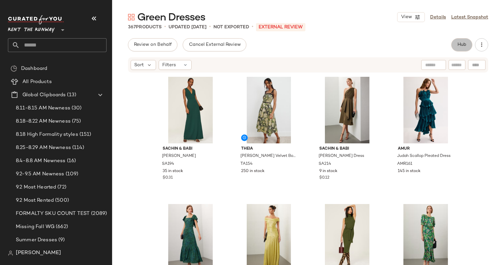
click at [461, 46] on span "Hub" at bounding box center [461, 44] width 9 height 5
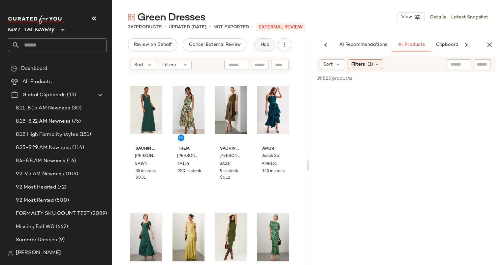
scroll to position [0, 34]
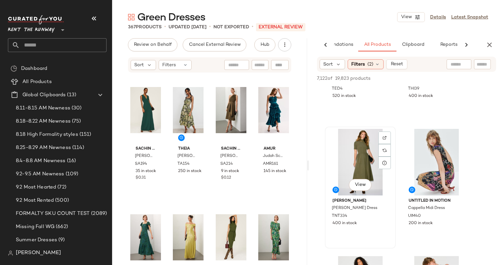
click at [372, 140] on div "View" at bounding box center [360, 162] width 66 height 67
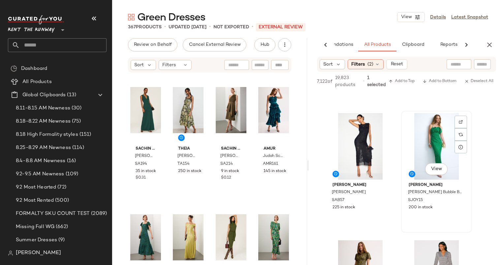
click at [424, 136] on div "View" at bounding box center [436, 146] width 66 height 67
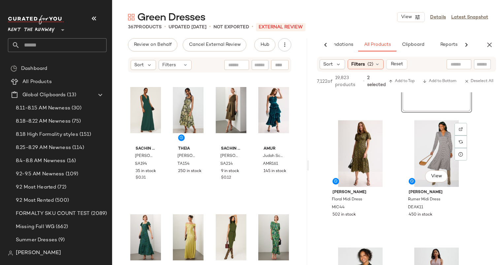
scroll to position [484, 0]
click at [352, 143] on div "View" at bounding box center [360, 153] width 66 height 67
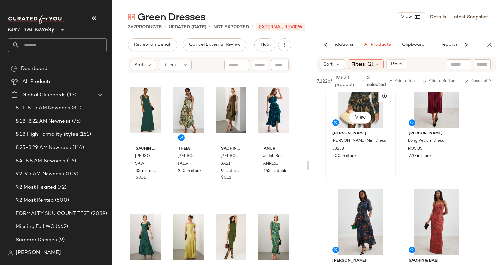
click at [350, 103] on div "View" at bounding box center [360, 95] width 66 height 67
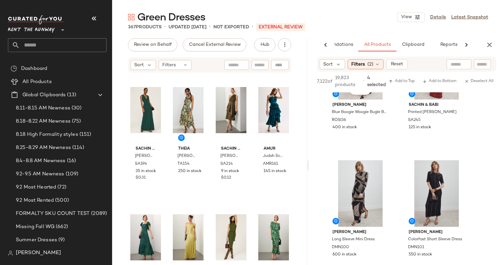
scroll to position [825, 0]
click at [400, 75] on div "7,122 of 19,823 products • 4 selected Add to Top Add to Bottom Deselect All" at bounding box center [406, 82] width 195 height 20
click at [402, 81] on span "Add to Top" at bounding box center [401, 81] width 26 height 5
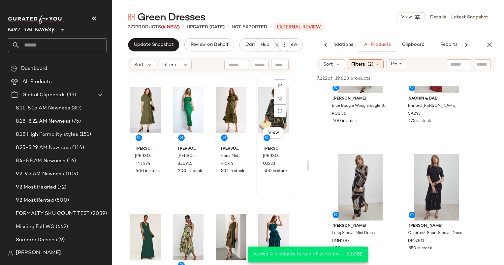
click at [268, 111] on div "View" at bounding box center [273, 110] width 31 height 67
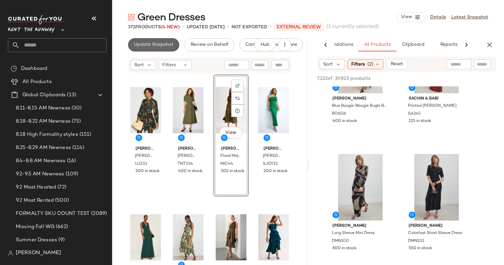
click at [150, 43] on span "Update Snapshot" at bounding box center [154, 44] width 40 height 5
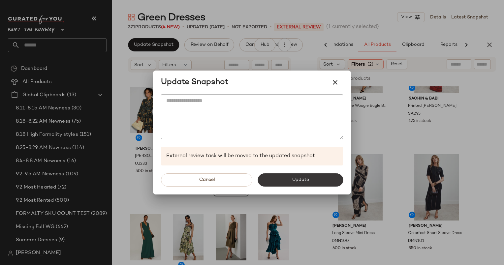
click at [308, 185] on button "Update" at bounding box center [299, 179] width 85 height 13
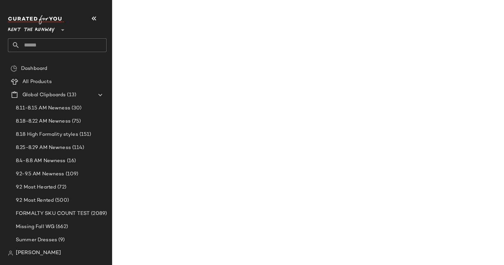
scroll to position [1589, 0]
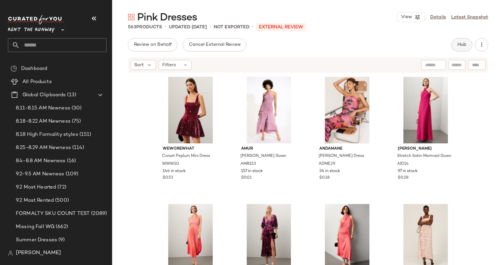
click at [457, 45] on span "Hub" at bounding box center [461, 44] width 9 height 5
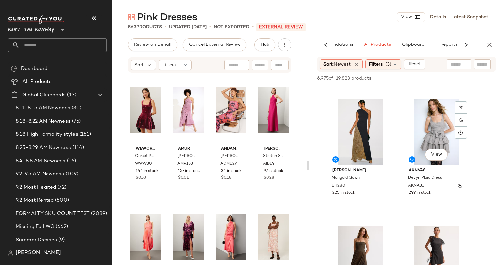
scroll to position [2154, 0]
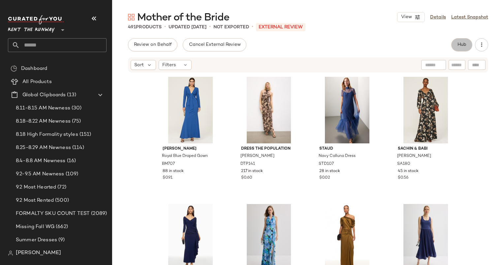
click at [458, 47] on span "Hub" at bounding box center [461, 44] width 9 height 5
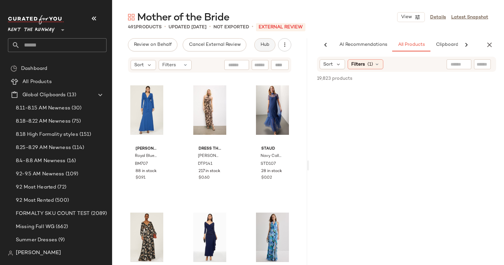
scroll to position [0, 34]
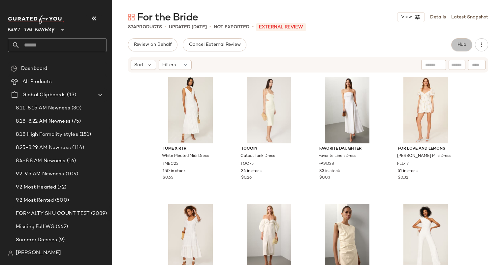
click at [462, 45] on span "Hub" at bounding box center [461, 44] width 9 height 5
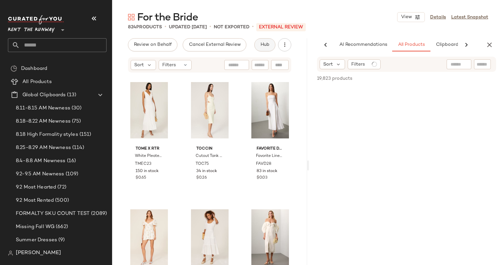
scroll to position [0, 34]
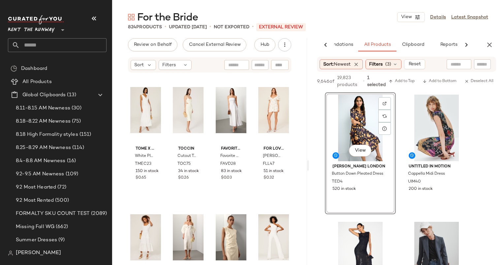
click at [354, 34] on div "For the Bride View Details Latest Snapshot 824 Products • updated [DATE] • Not …" at bounding box center [308, 138] width 392 height 254
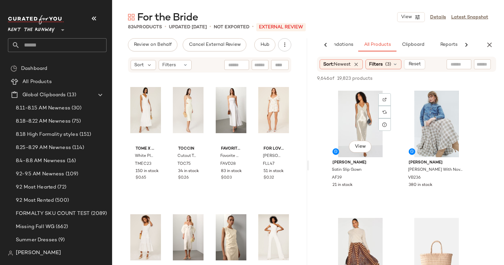
scroll to position [889, 0]
click at [359, 119] on div "View" at bounding box center [360, 124] width 66 height 67
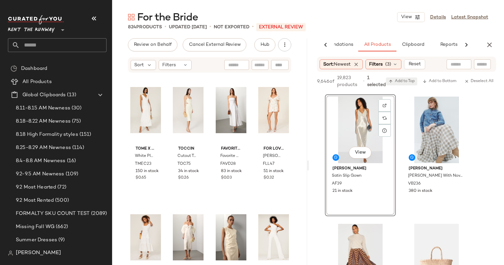
click at [405, 82] on span "Add to Top" at bounding box center [401, 81] width 26 height 5
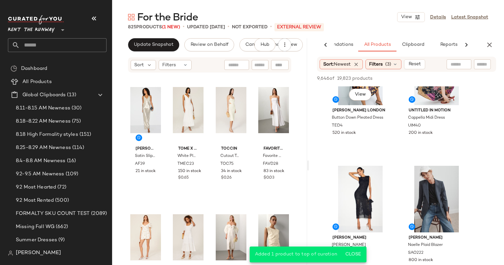
scroll to position [0, 0]
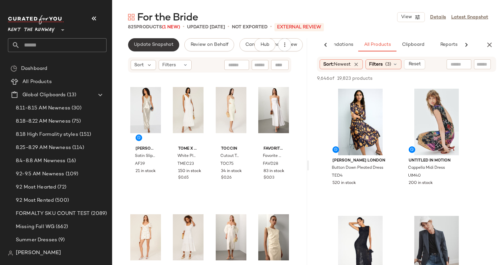
click at [164, 45] on span "Update Snapshot" at bounding box center [154, 44] width 40 height 5
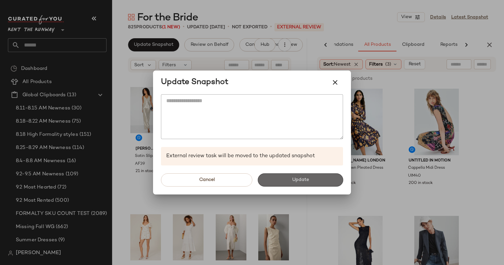
click at [314, 181] on button "Update" at bounding box center [299, 179] width 85 height 13
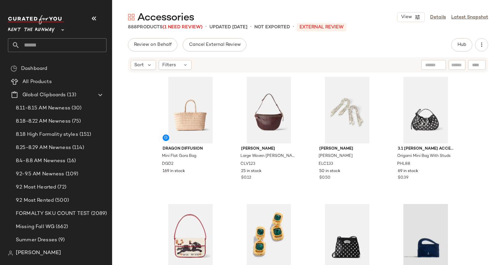
click at [447, 41] on div "Review on Behalf Cancel External Review Hub" at bounding box center [308, 44] width 360 height 13
click at [470, 47] on button "Hub" at bounding box center [461, 44] width 21 height 13
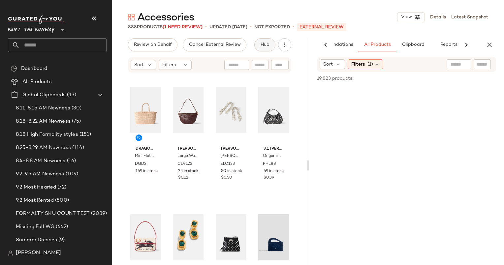
scroll to position [0, 34]
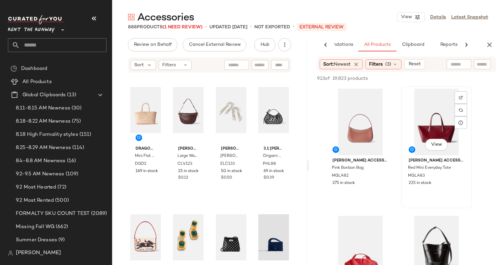
click at [425, 119] on div "View" at bounding box center [436, 122] width 66 height 67
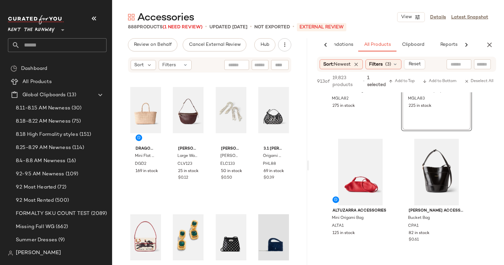
scroll to position [0, 0]
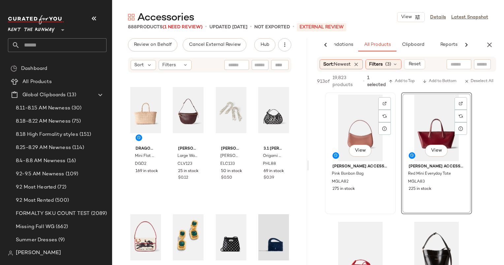
click at [353, 126] on div "View" at bounding box center [360, 128] width 66 height 67
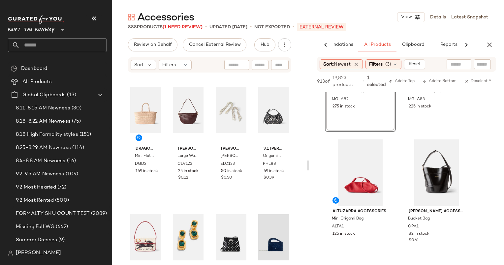
scroll to position [161, 0]
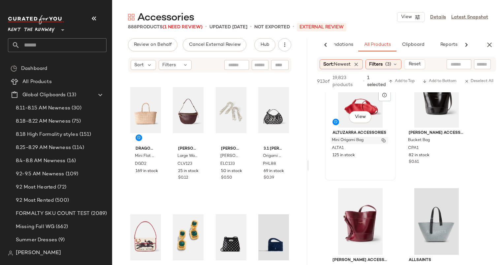
click at [356, 140] on span "Mini Origami Bag" at bounding box center [348, 140] width 32 height 6
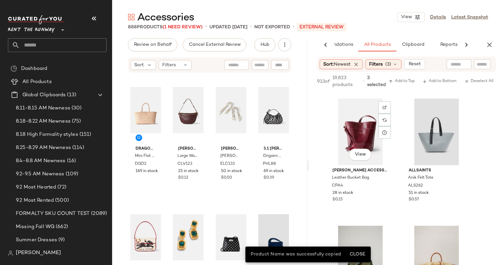
click at [356, 140] on div "View" at bounding box center [360, 132] width 66 height 67
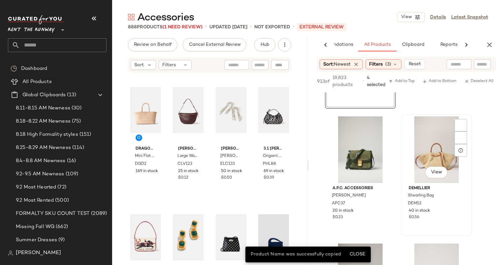
click at [424, 134] on div "View" at bounding box center [436, 149] width 66 height 67
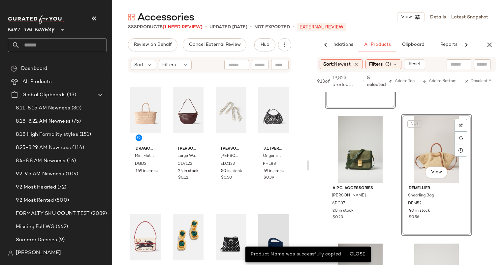
scroll to position [440, 0]
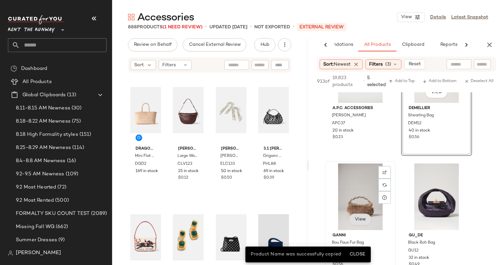
click at [352, 215] on button "View" at bounding box center [360, 220] width 22 height 12
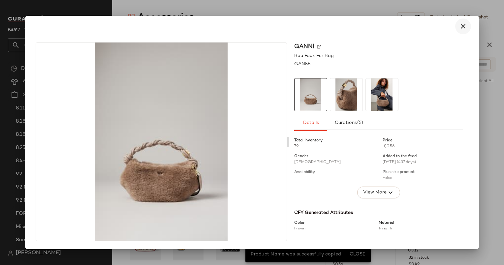
click at [458, 26] on button "button" at bounding box center [463, 26] width 16 height 16
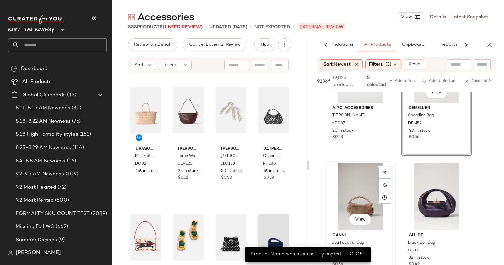
click at [350, 189] on div "View" at bounding box center [360, 196] width 66 height 67
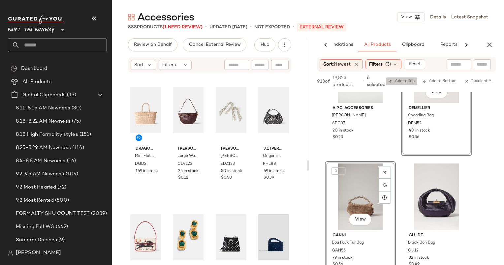
click at [407, 80] on span "Add to Top" at bounding box center [401, 81] width 26 height 5
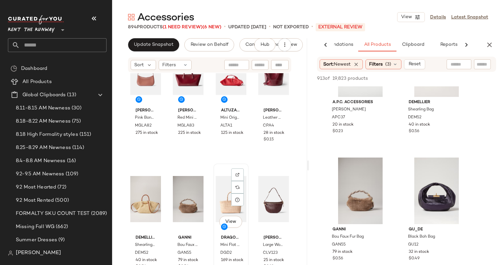
scroll to position [0, 0]
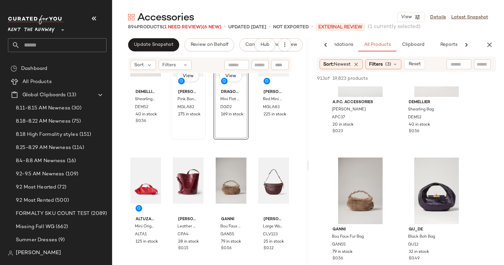
scroll to position [63, 0]
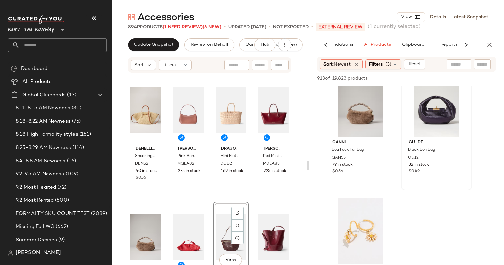
scroll to position [477, 0]
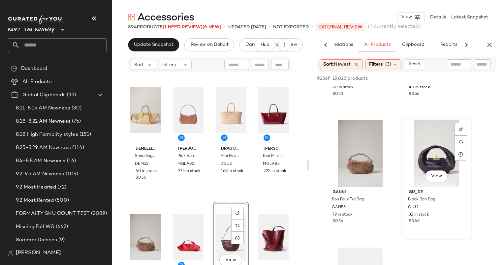
click at [426, 144] on div "View" at bounding box center [436, 153] width 66 height 67
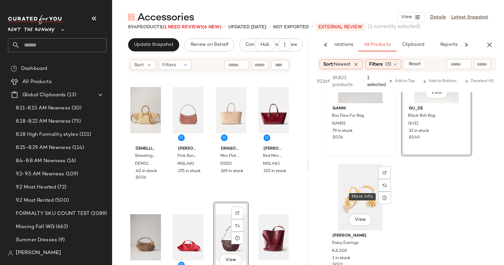
scroll to position [568, 0]
click at [366, 191] on div "View" at bounding box center [360, 196] width 66 height 67
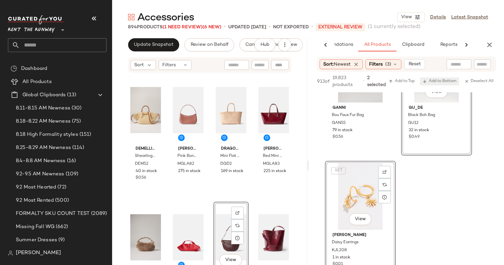
click at [443, 82] on span "Add to Bottom" at bounding box center [439, 81] width 34 height 5
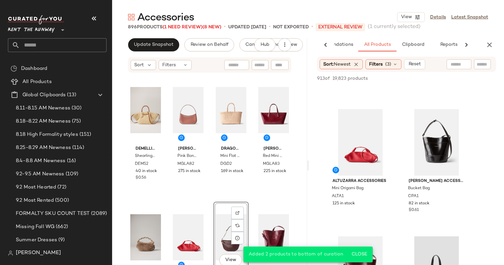
scroll to position [0, 0]
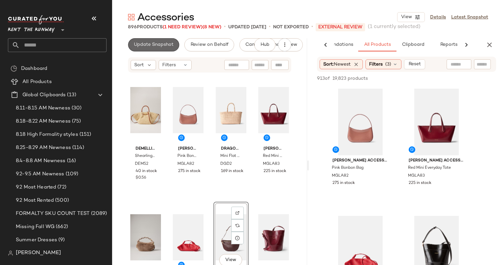
click at [168, 45] on span "Update Snapshot" at bounding box center [154, 44] width 40 height 5
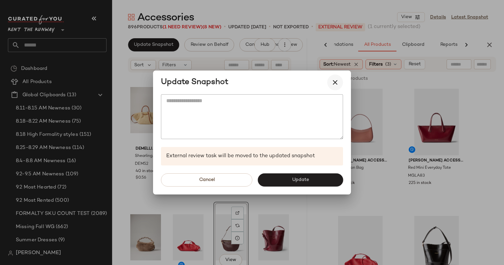
click at [336, 83] on icon "button" at bounding box center [335, 82] width 8 height 8
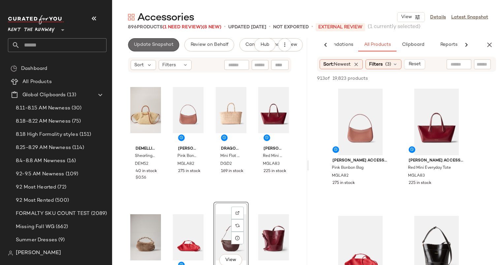
click at [163, 44] on span "Update Snapshot" at bounding box center [154, 44] width 40 height 5
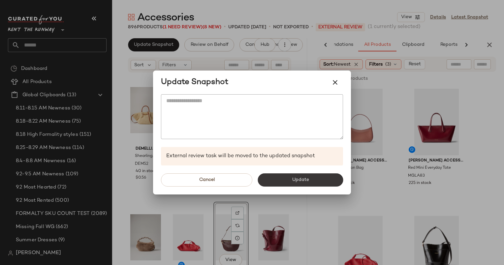
click at [301, 180] on span "Update" at bounding box center [299, 179] width 17 height 5
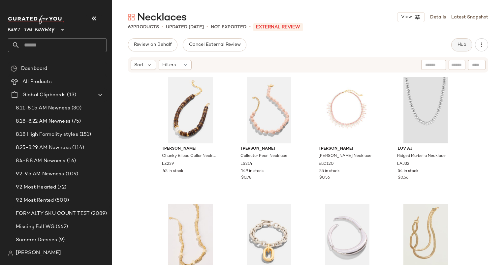
click at [457, 48] on button "Hub" at bounding box center [461, 44] width 21 height 13
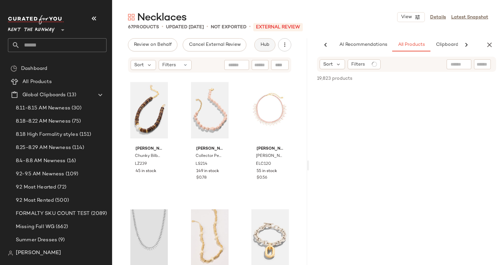
scroll to position [0, 34]
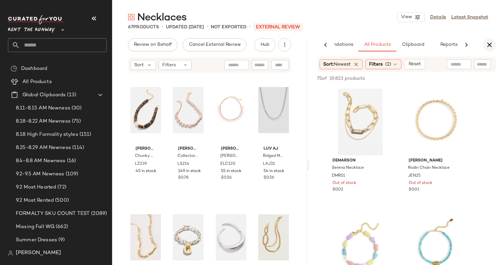
click at [492, 45] on icon "button" at bounding box center [489, 45] width 8 height 8
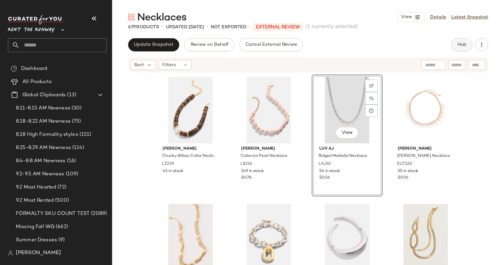
click at [462, 44] on span "Hub" at bounding box center [461, 44] width 9 height 5
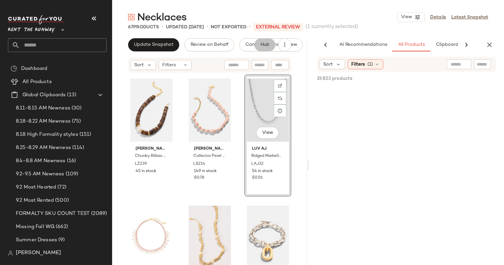
scroll to position [0, 41]
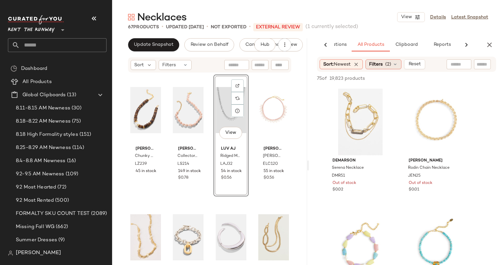
click at [394, 63] on icon at bounding box center [394, 64] width 5 height 5
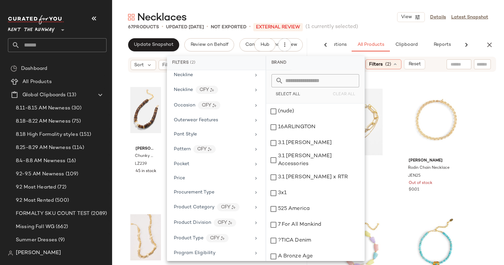
scroll to position [959, 0]
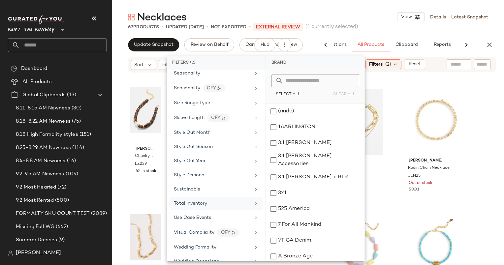
click at [223, 200] on div "Total Inventory" at bounding box center [212, 203] width 77 height 7
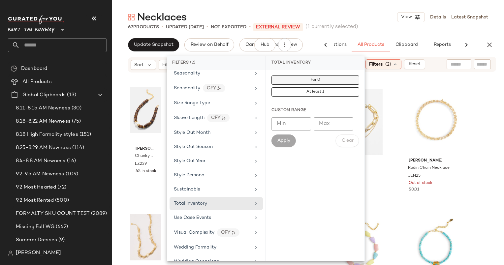
click at [324, 82] on button "For 0" at bounding box center [315, 79] width 88 height 9
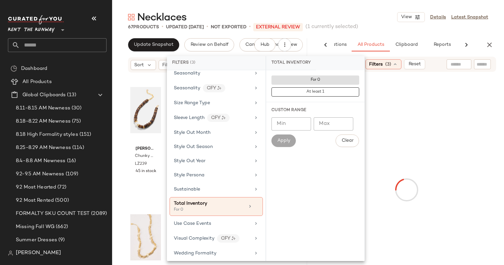
click at [389, 27] on div "67 Products • updated Sep 4th • Not Exported • External REVIEW (1 currently sel…" at bounding box center [308, 27] width 392 height 7
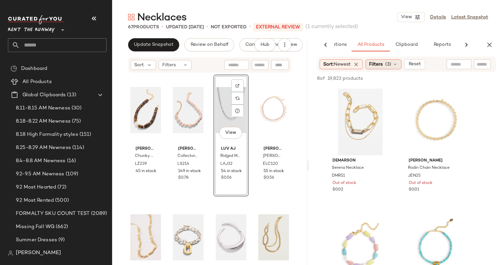
click at [379, 63] on span "Filters" at bounding box center [376, 64] width 14 height 7
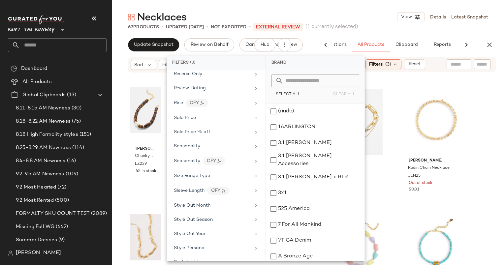
scroll to position [965, 0]
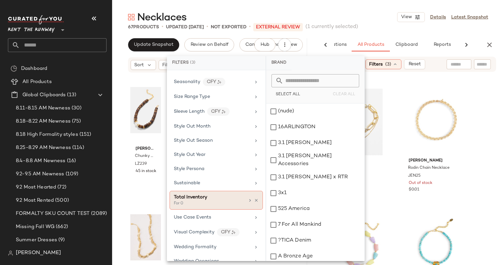
click at [226, 194] on div "Total Inventory" at bounding box center [209, 197] width 71 height 7
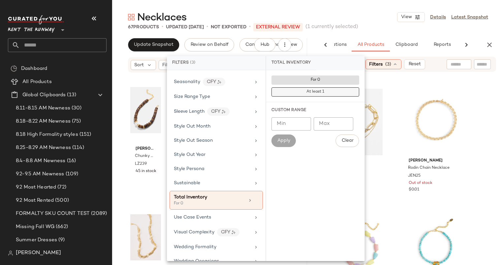
click at [321, 96] on button "At least 1" at bounding box center [315, 91] width 88 height 9
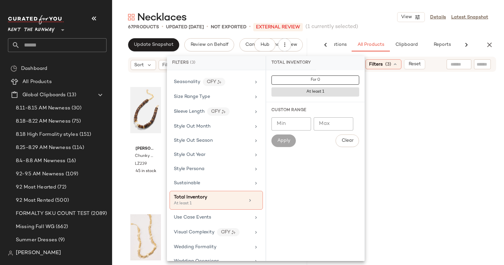
click at [388, 25] on div "67 Products • updated Sep 4th • Not Exported • External REVIEW (1 currently sel…" at bounding box center [308, 27] width 392 height 7
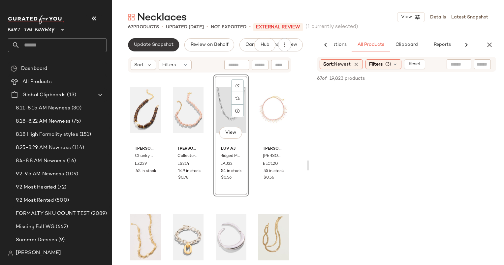
click at [136, 42] on span "Update Snapshot" at bounding box center [154, 44] width 40 height 5
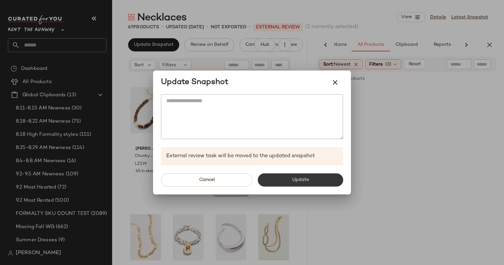
click at [322, 179] on button "Update" at bounding box center [299, 179] width 85 height 13
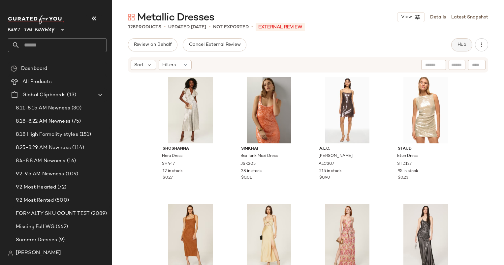
click at [465, 43] on span "Hub" at bounding box center [461, 44] width 9 height 5
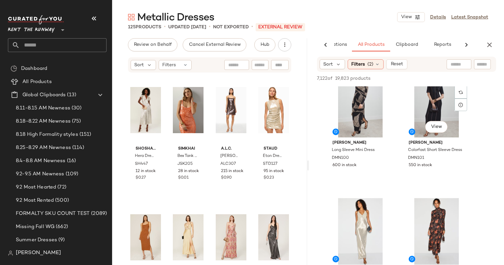
scroll to position [909, 0]
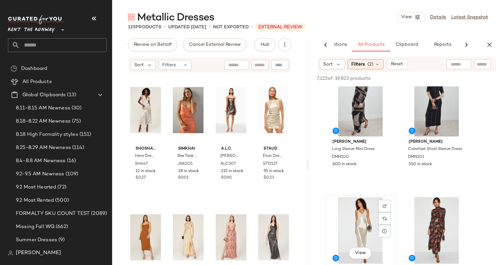
click at [343, 218] on div "View" at bounding box center [360, 230] width 66 height 67
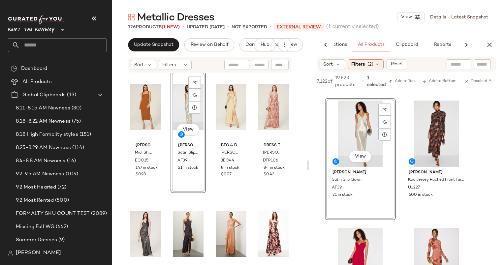
scroll to position [0, 0]
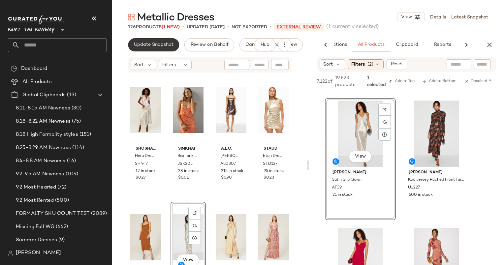
click at [150, 45] on span "Update Snapshot" at bounding box center [154, 44] width 40 height 5
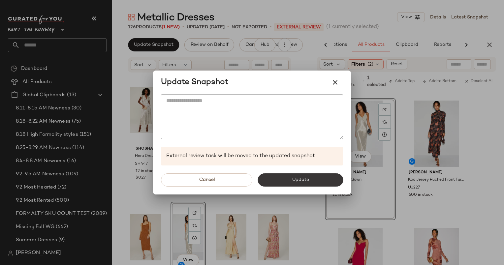
click at [304, 179] on span "Update" at bounding box center [299, 179] width 17 height 5
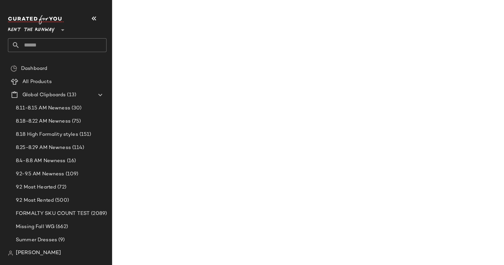
scroll to position [1903, 0]
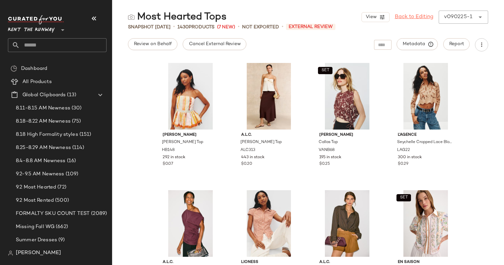
click at [409, 16] on link "Back to Editing" at bounding box center [414, 17] width 39 height 8
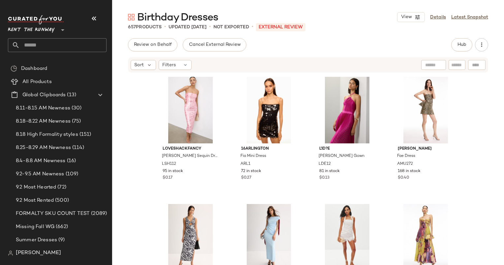
click at [371, 38] on div "Birthday Dresses View Details Latest Snapshot 657 Products • updated Sep 2nd • …" at bounding box center [308, 138] width 392 height 254
click at [464, 39] on button "Hub" at bounding box center [461, 44] width 21 height 13
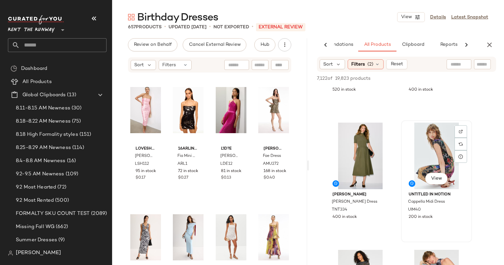
click at [424, 150] on div "View" at bounding box center [436, 156] width 66 height 67
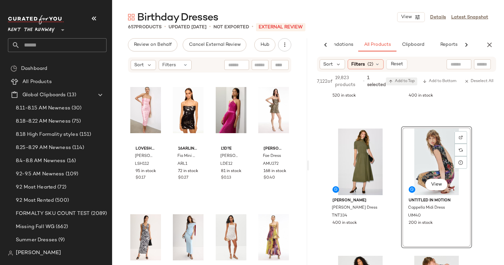
click at [405, 82] on span "Add to Top" at bounding box center [401, 81] width 26 height 5
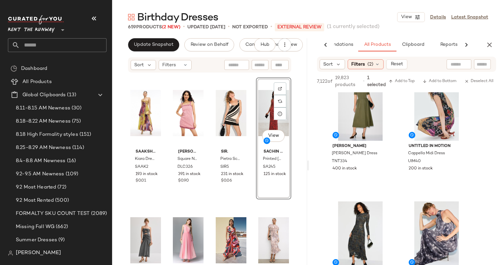
scroll to position [146, 0]
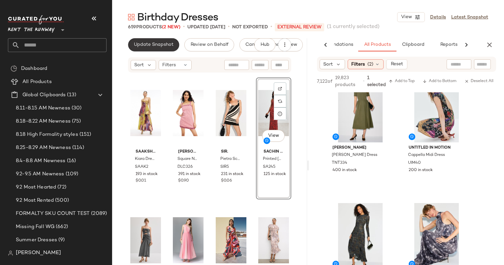
click at [141, 45] on span "Update Snapshot" at bounding box center [154, 44] width 40 height 5
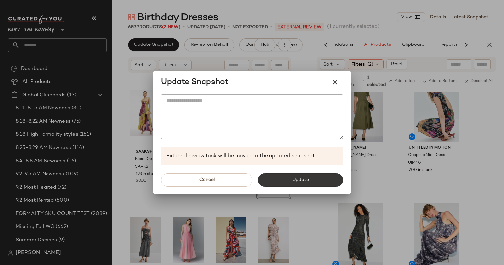
click at [318, 180] on button "Update" at bounding box center [299, 179] width 85 height 13
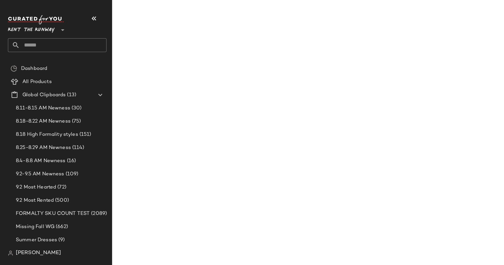
scroll to position [273, 0]
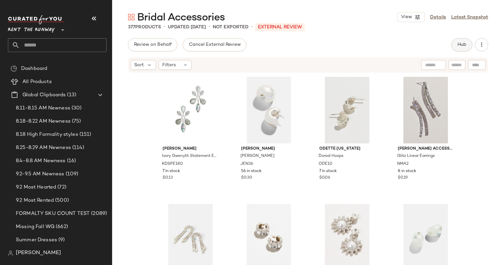
click at [460, 51] on button "Hub" at bounding box center [461, 44] width 21 height 13
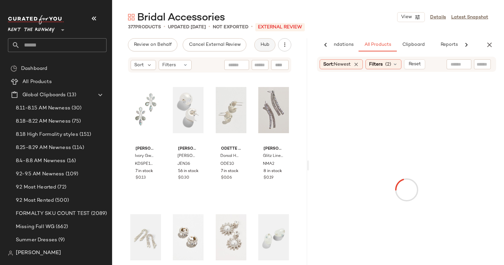
scroll to position [0, 34]
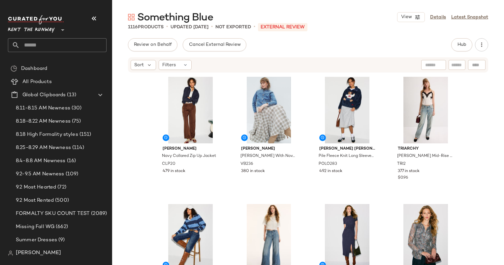
click at [466, 63] on div at bounding box center [453, 65] width 64 height 10
click at [465, 59] on div "Sort Filters" at bounding box center [308, 64] width 360 height 15
click at [459, 47] on span "Hub" at bounding box center [461, 44] width 9 height 5
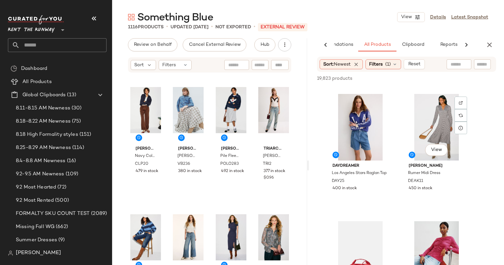
scroll to position [1396, 0]
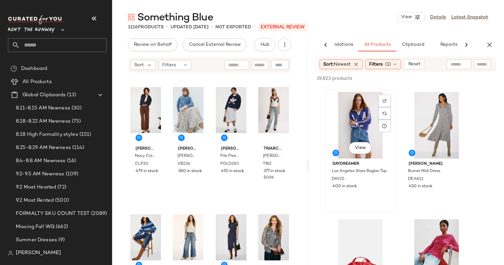
click at [359, 135] on div "View" at bounding box center [360, 125] width 66 height 67
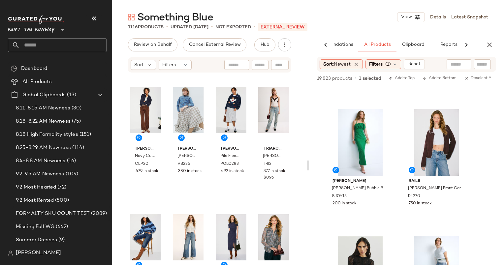
scroll to position [731, 0]
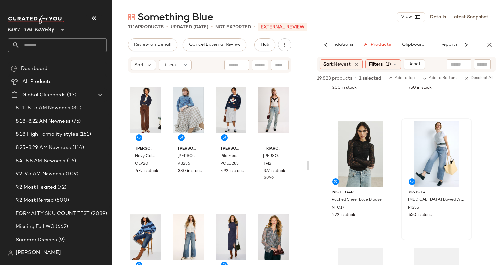
click at [432, 123] on div at bounding box center [436, 154] width 66 height 67
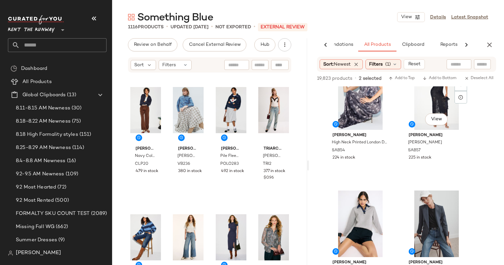
scroll to position [452, 0]
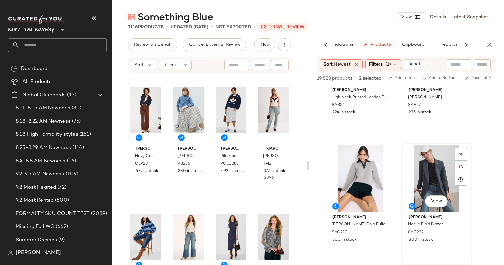
click at [429, 157] on div "View" at bounding box center [436, 178] width 66 height 67
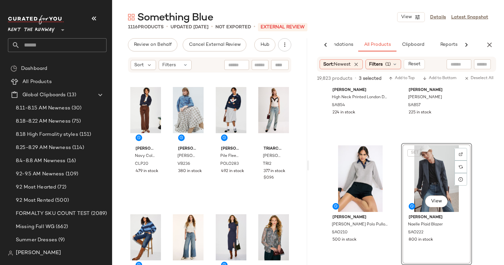
scroll to position [232, 0]
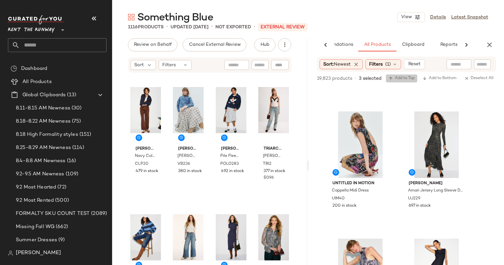
click at [406, 78] on span "Add to Top" at bounding box center [401, 78] width 26 height 5
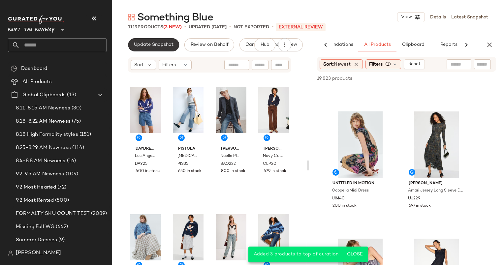
click at [153, 46] on span "Update Snapshot" at bounding box center [154, 44] width 40 height 5
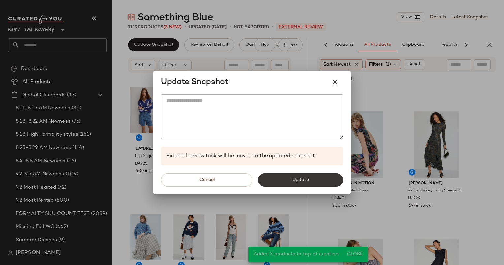
click at [311, 178] on button "Update" at bounding box center [299, 179] width 85 height 13
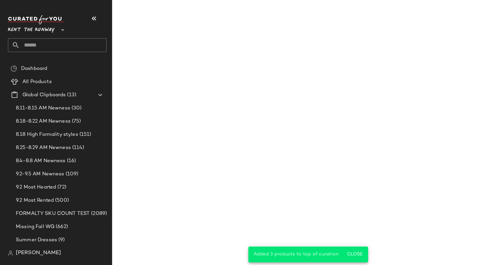
scroll to position [359, 0]
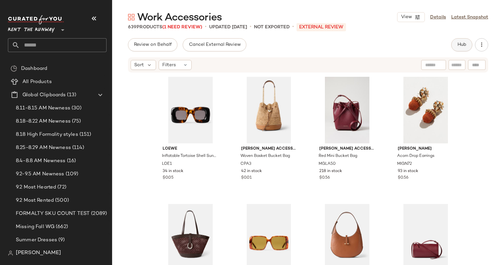
click at [465, 45] on span "Hub" at bounding box center [461, 44] width 9 height 5
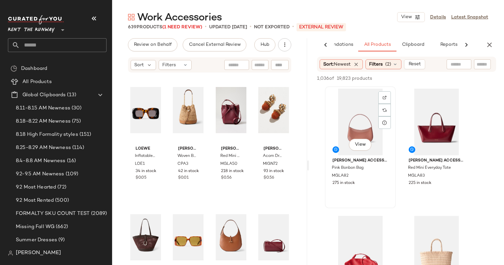
scroll to position [21, 0]
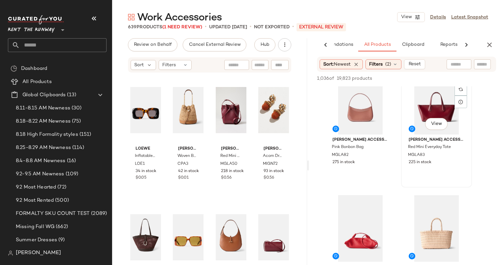
click at [423, 109] on div "View" at bounding box center [436, 101] width 66 height 67
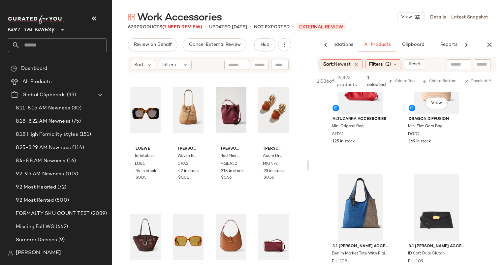
scroll to position [221, 0]
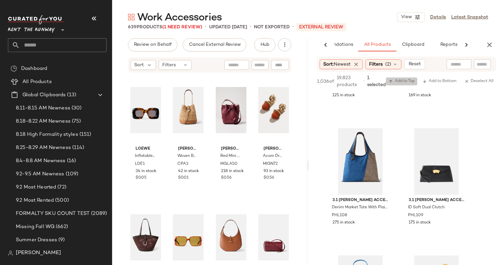
click at [405, 80] on span "Add to Top" at bounding box center [401, 81] width 26 height 5
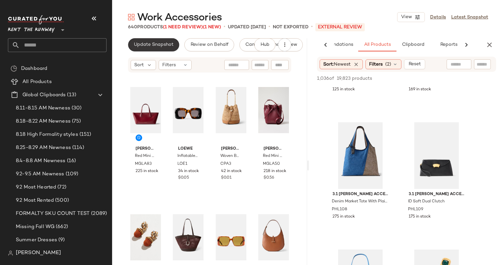
click at [152, 39] on button "Update Snapshot" at bounding box center [153, 44] width 51 height 13
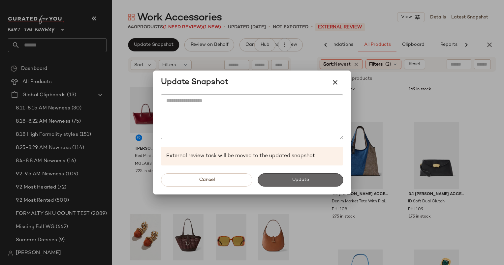
click at [293, 182] on span "Update" at bounding box center [299, 179] width 17 height 5
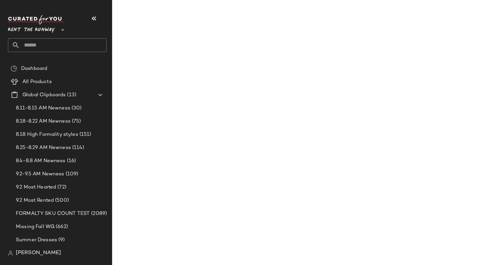
scroll to position [348, 0]
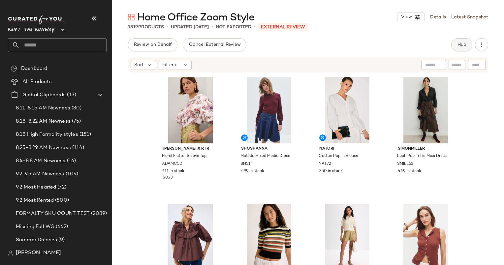
click at [459, 45] on span "Hub" at bounding box center [461, 44] width 9 height 5
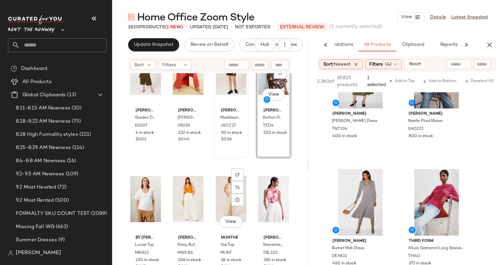
scroll to position [827, 0]
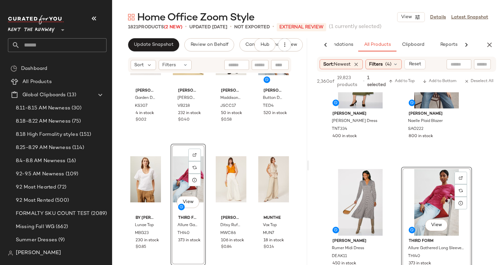
drag, startPoint x: 169, startPoint y: 198, endPoint x: 119, endPoint y: 194, distance: 50.3
click at [119, 194] on div "kate spade new york Garden Ditsy Top KS307 4 in stock $0.02 SET Veronica Beard …" at bounding box center [209, 179] width 195 height 212
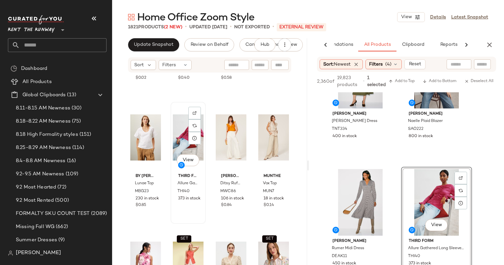
scroll to position [865, 0]
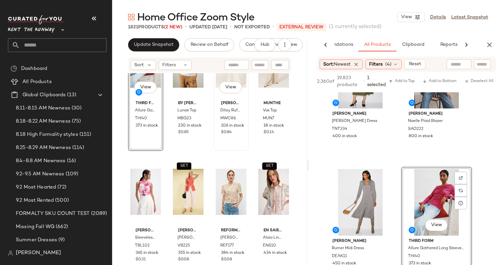
scroll to position [944, 0]
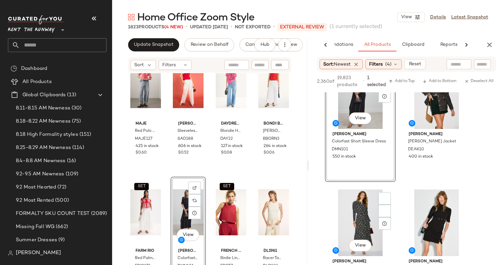
scroll to position [708, 0]
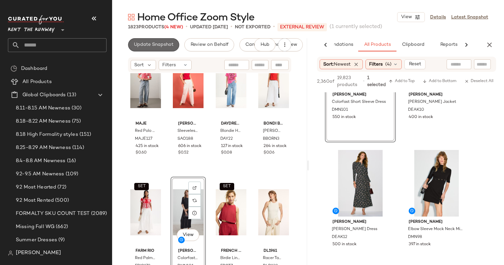
click at [163, 46] on span "Update Snapshot" at bounding box center [154, 44] width 40 height 5
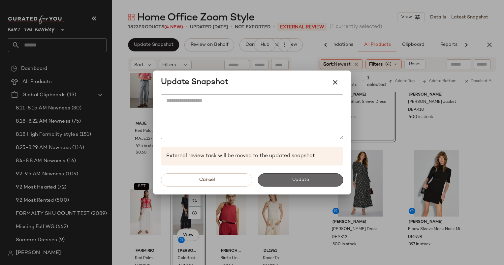
click at [312, 185] on button "Update" at bounding box center [299, 179] width 85 height 13
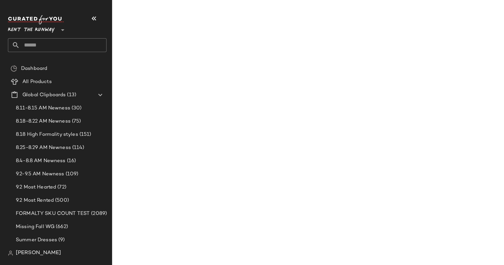
scroll to position [1344, 0]
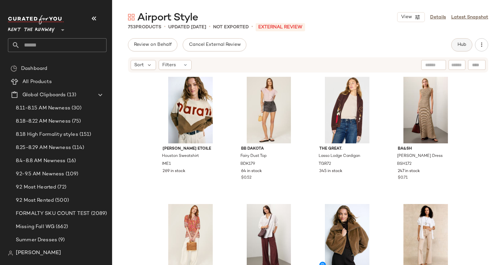
click at [460, 46] on span "Hub" at bounding box center [461, 44] width 9 height 5
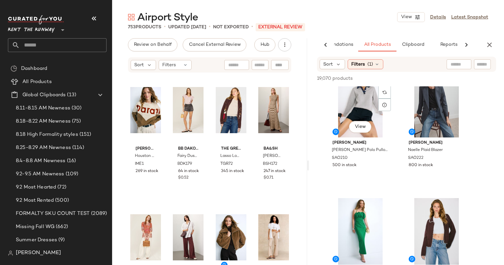
scroll to position [527, 0]
click at [342, 91] on div "View" at bounding box center [360, 104] width 66 height 67
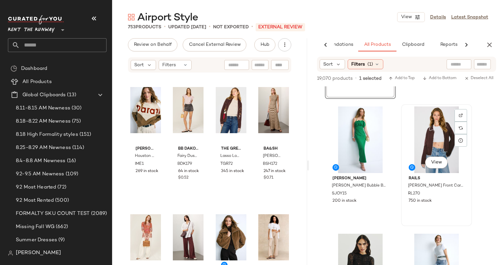
click at [427, 142] on div "View" at bounding box center [436, 139] width 66 height 67
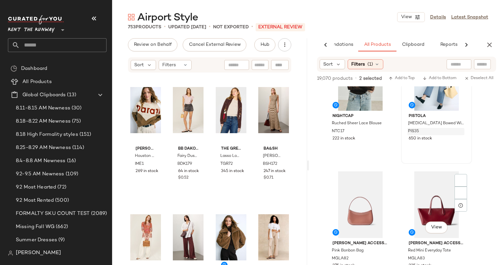
scroll to position [987, 0]
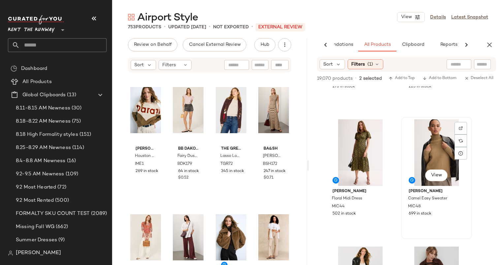
click at [427, 150] on div "View" at bounding box center [436, 152] width 66 height 67
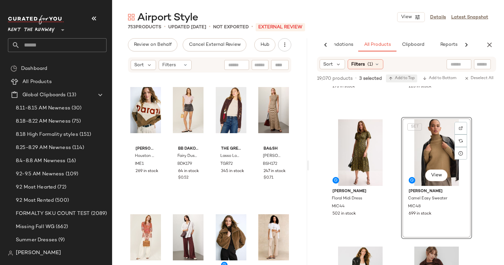
click at [410, 78] on span "Add to Top" at bounding box center [401, 78] width 26 height 5
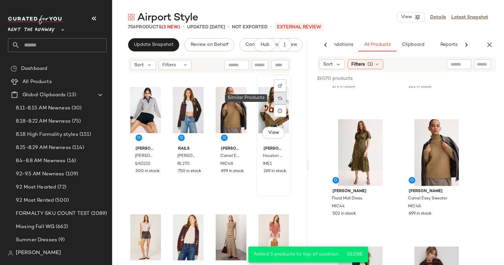
click at [274, 103] on div at bounding box center [280, 98] width 13 height 13
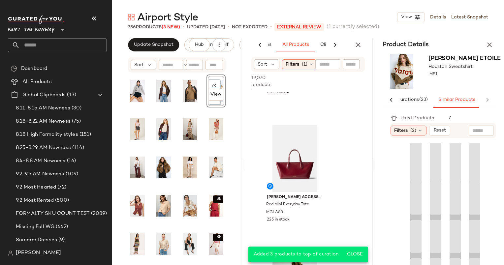
scroll to position [0, 43]
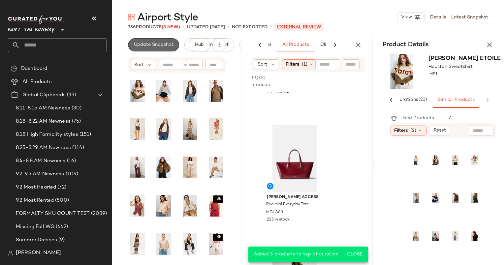
click at [162, 43] on span "Update Snapshot" at bounding box center [154, 44] width 40 height 5
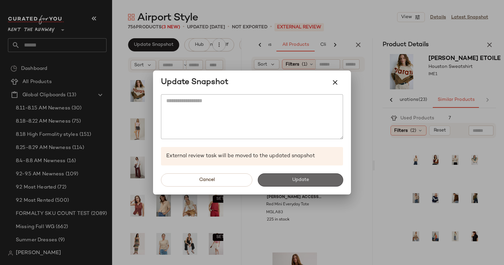
click at [302, 182] on span "Update" at bounding box center [299, 179] width 17 height 5
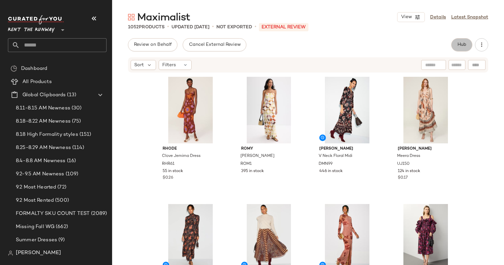
click at [463, 46] on span "Hub" at bounding box center [461, 44] width 9 height 5
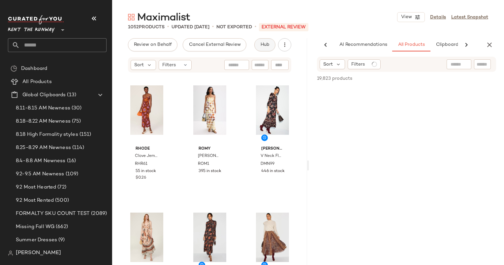
scroll to position [0, 40]
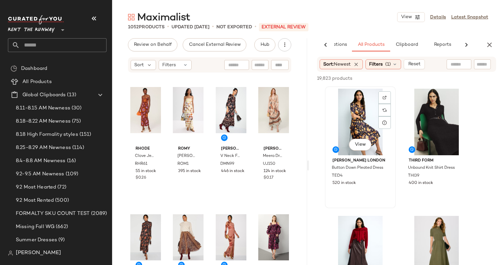
click at [376, 119] on div "View" at bounding box center [360, 122] width 66 height 67
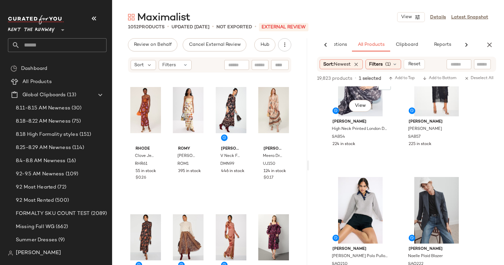
scroll to position [302, 0]
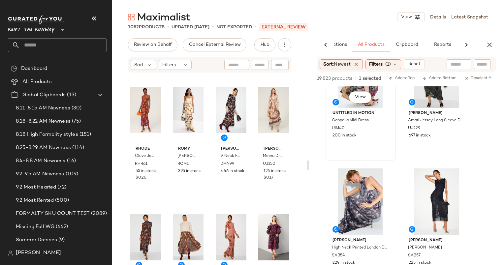
click at [357, 141] on div "View Untitled in Motion Cappella Midi Dress UIM40 200 in stock" at bounding box center [360, 100] width 70 height 121
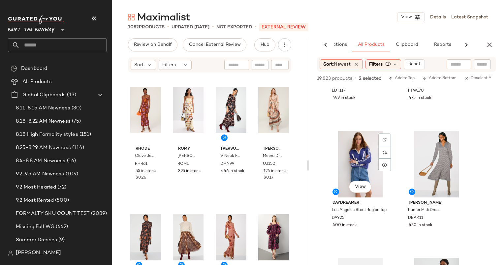
scroll to position [1470, 0]
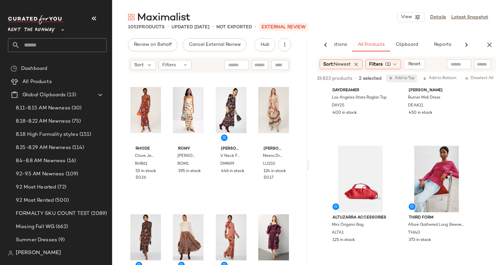
click at [402, 77] on span "Add to Top" at bounding box center [401, 78] width 26 height 5
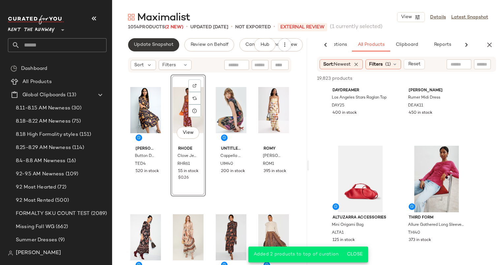
click at [156, 44] on span "Update Snapshot" at bounding box center [154, 44] width 40 height 5
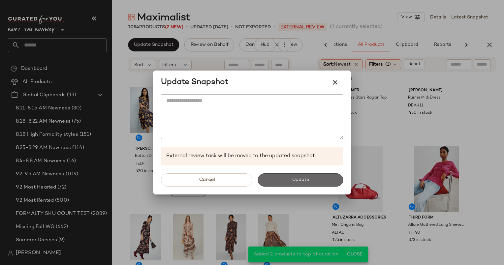
click at [304, 180] on span "Update" at bounding box center [299, 179] width 17 height 5
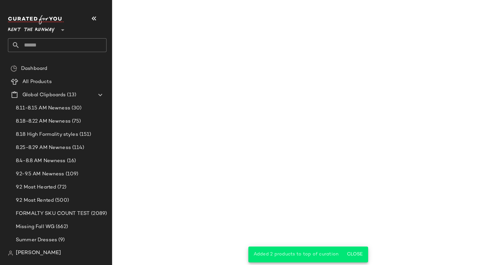
scroll to position [2869, 0]
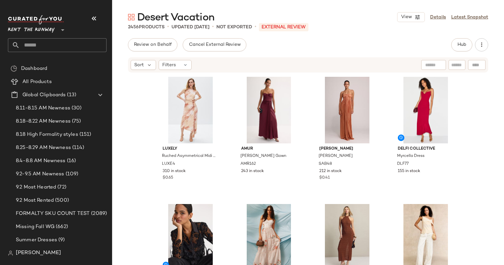
click at [473, 46] on div "Hub" at bounding box center [469, 44] width 37 height 13
click at [452, 41] on button "Hub" at bounding box center [461, 44] width 21 height 13
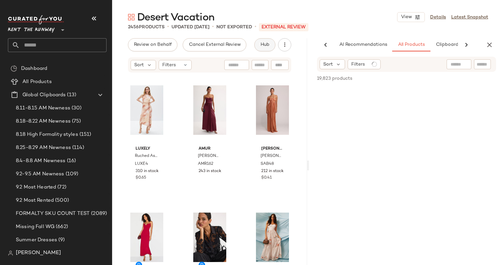
scroll to position [0, 34]
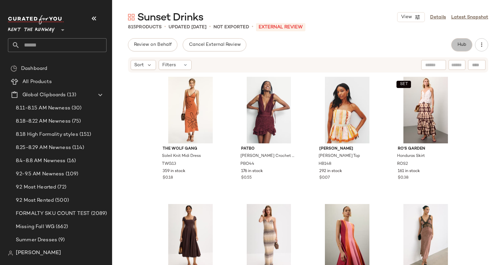
click at [453, 49] on button "Hub" at bounding box center [461, 44] width 21 height 13
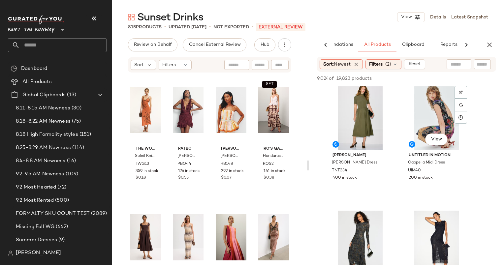
scroll to position [32, 0]
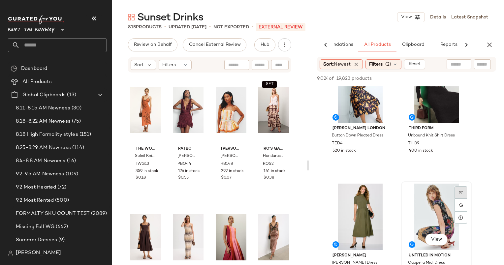
click at [461, 190] on div at bounding box center [460, 192] width 13 height 13
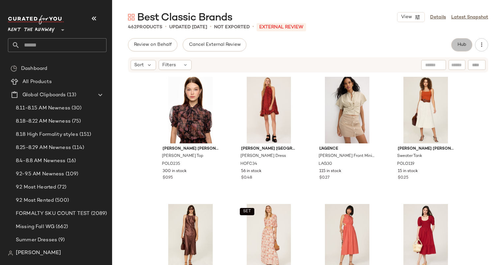
click at [461, 43] on span "Hub" at bounding box center [461, 44] width 9 height 5
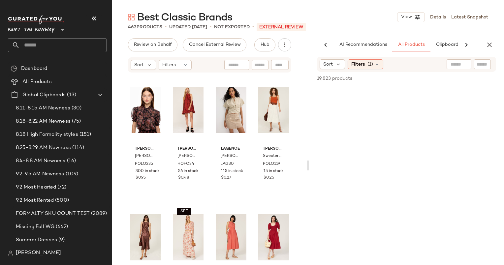
scroll to position [0, 34]
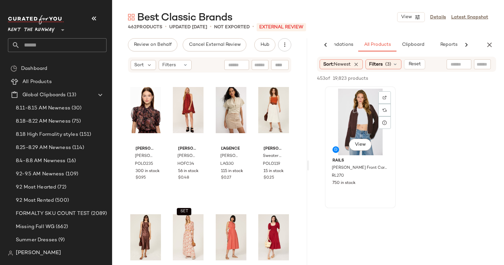
click at [367, 121] on div "View" at bounding box center [360, 122] width 66 height 67
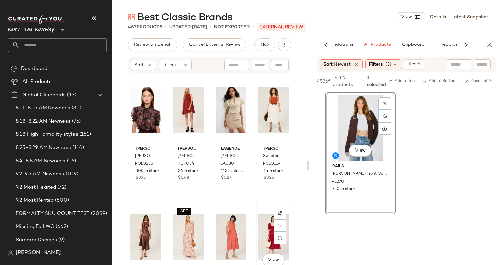
scroll to position [54, 0]
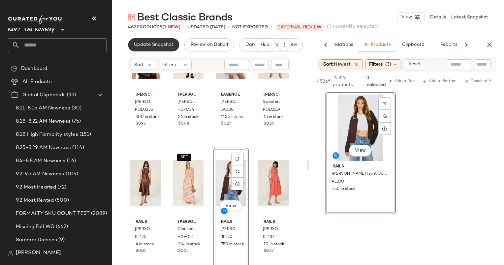
click at [161, 43] on span "Update Snapshot" at bounding box center [154, 44] width 40 height 5
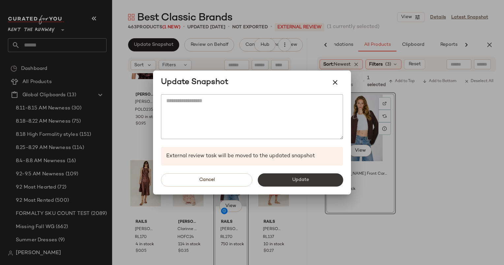
click at [311, 173] on button "Update" at bounding box center [299, 179] width 85 height 13
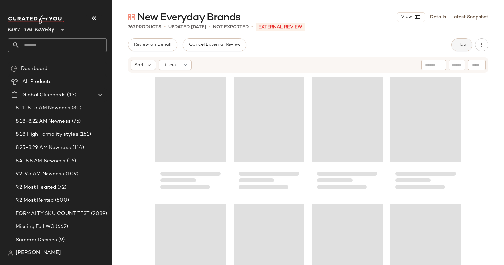
click at [459, 42] on span "Hub" at bounding box center [461, 44] width 9 height 5
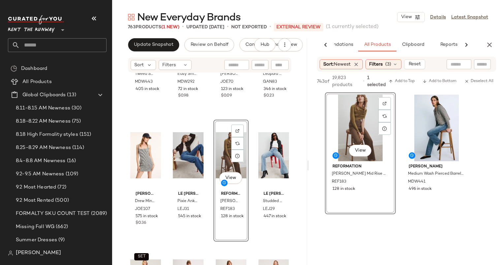
scroll to position [606, 0]
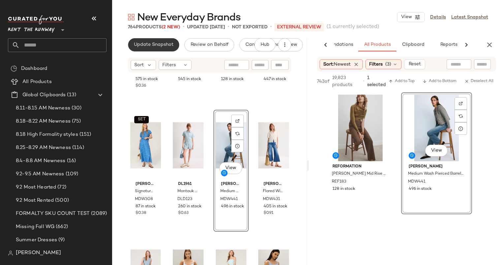
click at [158, 42] on span "Update Snapshot" at bounding box center [154, 44] width 40 height 5
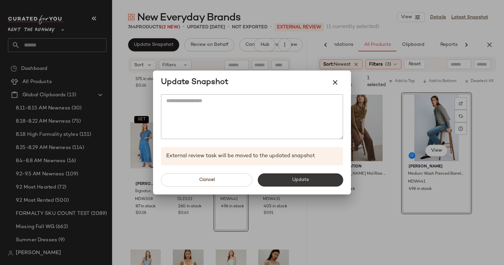
click at [324, 179] on button "Update" at bounding box center [299, 179] width 85 height 13
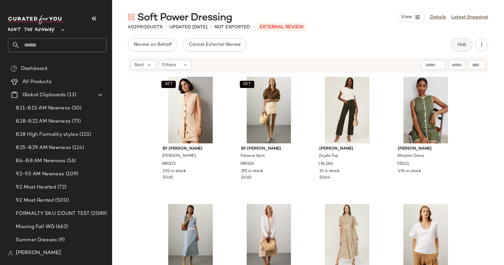
click at [457, 48] on button "Hub" at bounding box center [461, 44] width 21 height 13
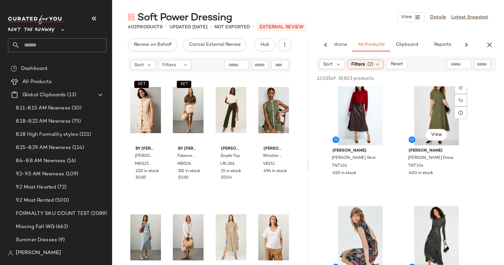
scroll to position [137, 0]
click at [428, 116] on div "View" at bounding box center [436, 112] width 66 height 67
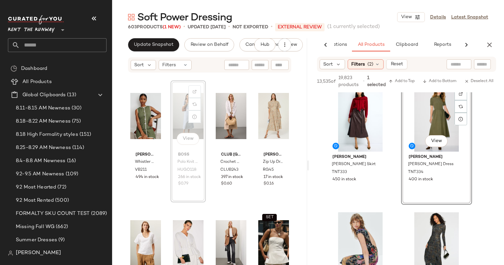
scroll to position [187, 0]
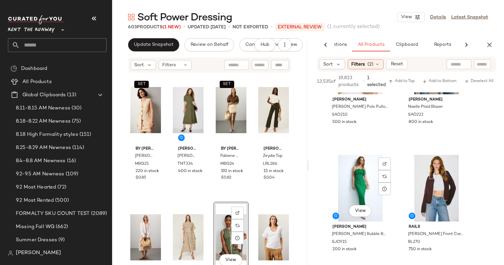
scroll to position [701, 0]
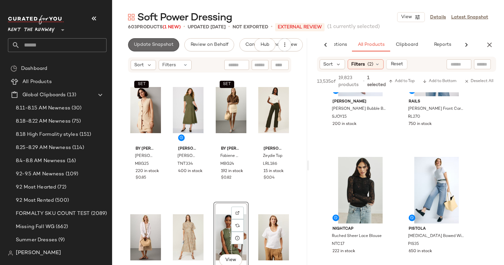
click at [160, 49] on button "Update Snapshot" at bounding box center [153, 44] width 51 height 13
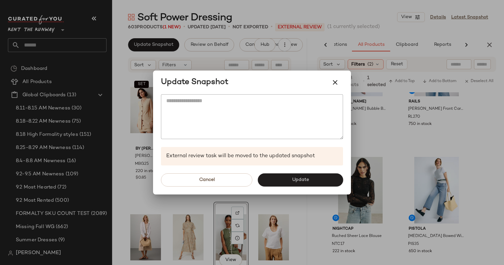
click at [318, 187] on div "Cancel Update" at bounding box center [252, 179] width 198 height 29
drag, startPoint x: 318, startPoint y: 187, endPoint x: 317, endPoint y: 181, distance: 6.1
click at [317, 181] on button "Update" at bounding box center [299, 179] width 85 height 13
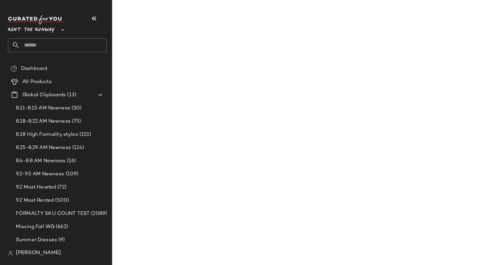
scroll to position [1337, 0]
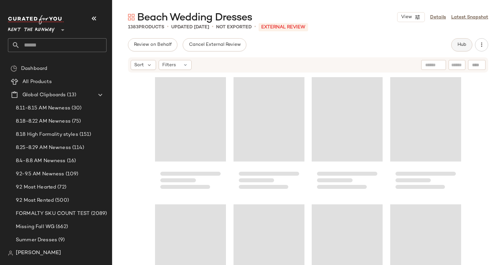
click at [464, 39] on button "Hub" at bounding box center [461, 44] width 21 height 13
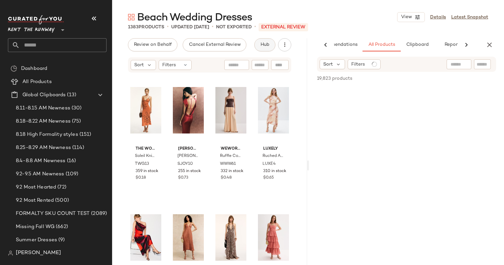
scroll to position [0, 34]
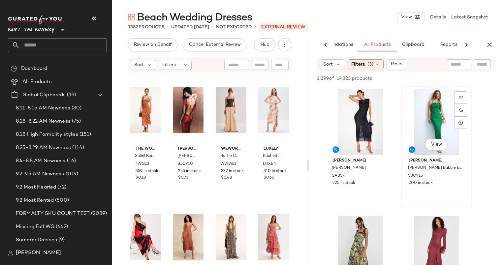
click at [419, 116] on div "View" at bounding box center [436, 122] width 66 height 67
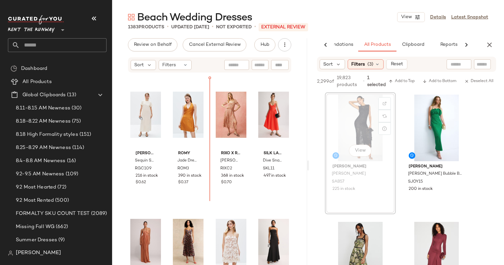
scroll to position [252, 0]
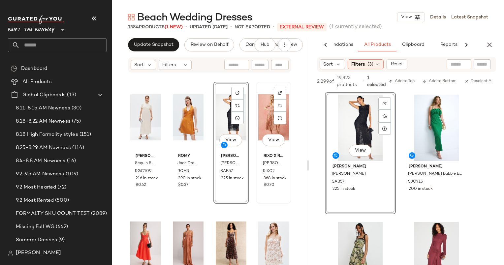
click at [258, 121] on div "View" at bounding box center [273, 117] width 31 height 67
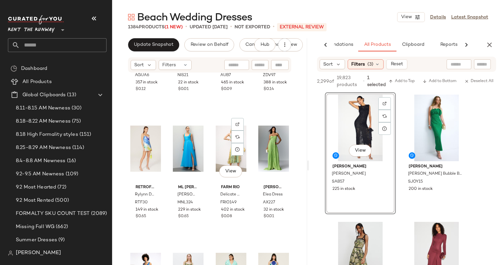
scroll to position [7856, 0]
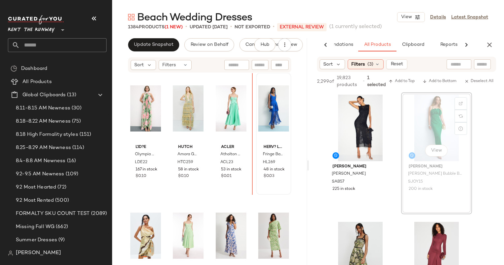
scroll to position [8657, 0]
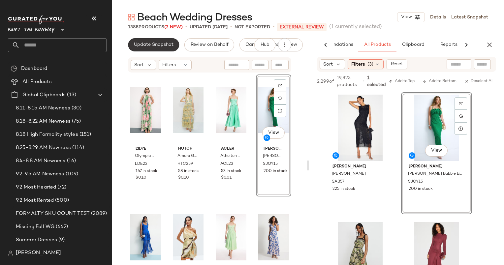
click at [152, 44] on span "Update Snapshot" at bounding box center [154, 44] width 40 height 5
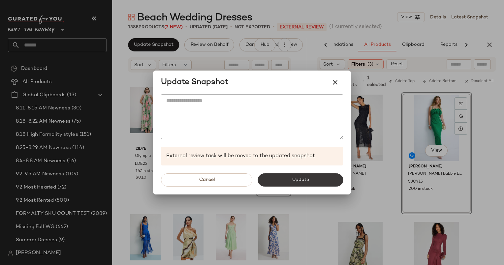
click at [305, 182] on span "Update" at bounding box center [299, 179] width 17 height 5
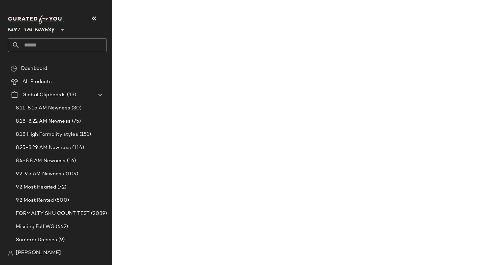
scroll to position [8785, 0]
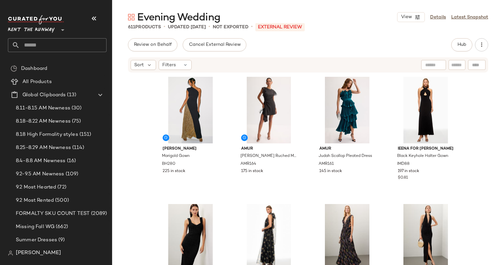
click at [468, 51] on div "Hub" at bounding box center [461, 44] width 21 height 13
click at [457, 43] on span "Hub" at bounding box center [461, 44] width 9 height 5
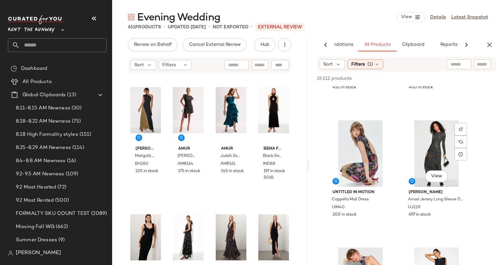
scroll to position [224, 0]
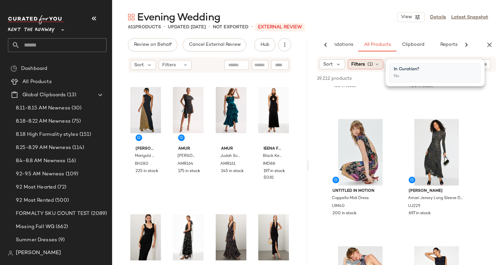
click at [365, 68] on div "Filters (1)" at bounding box center [365, 64] width 36 height 10
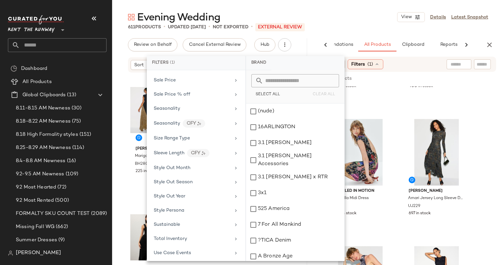
scroll to position [953, 0]
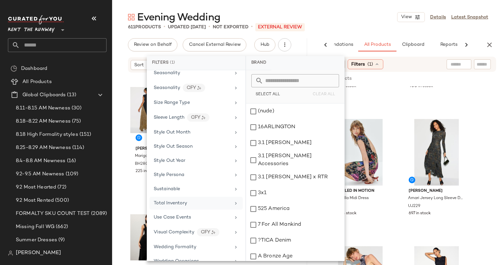
click at [197, 200] on div "Total Inventory" at bounding box center [192, 203] width 77 height 7
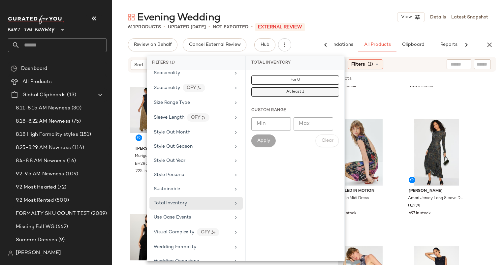
click at [303, 90] on span "At least 1" at bounding box center [295, 92] width 18 height 5
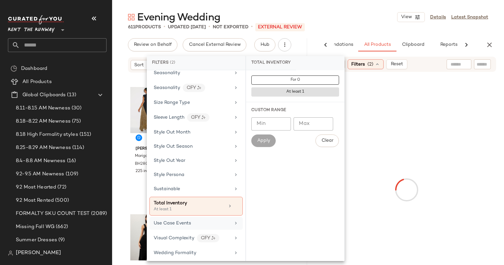
click at [204, 220] on div "Use Case Events" at bounding box center [192, 223] width 77 height 7
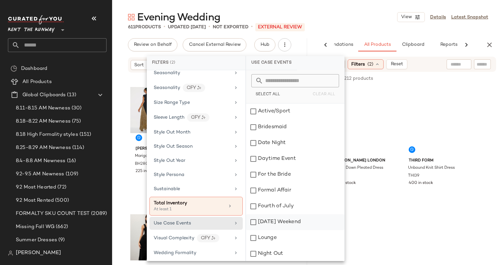
scroll to position [79, 0]
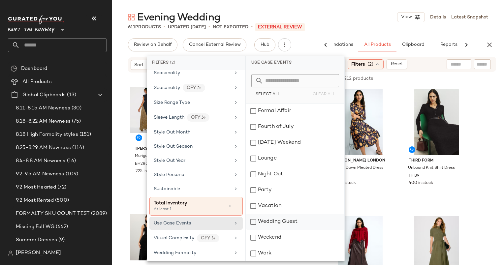
click at [302, 218] on div "Wedding Guest" at bounding box center [295, 222] width 98 height 16
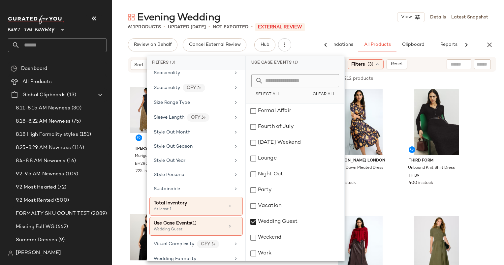
click at [357, 26] on div "611 Products • updated Sep 2nd • Not Exported • External REVIEW" at bounding box center [308, 27] width 392 height 7
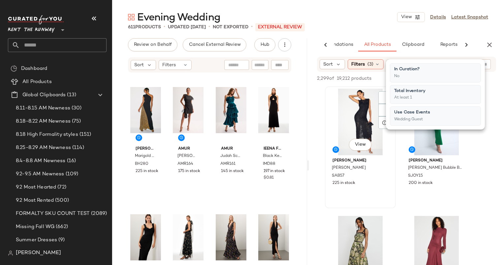
click at [353, 121] on div "View" at bounding box center [360, 122] width 66 height 67
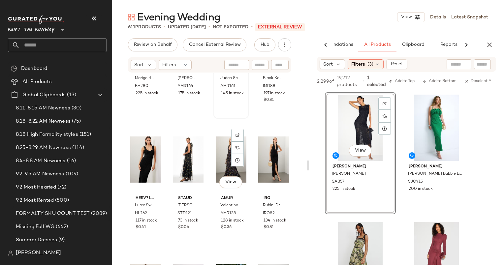
scroll to position [0, 0]
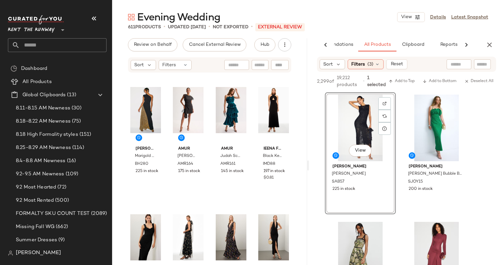
click at [400, 76] on div "2,299 of 19,212 products • 1 selected Add to Top Add to Bottom Deselect All" at bounding box center [406, 82] width 195 height 20
click at [408, 84] on span "Add to Top" at bounding box center [401, 81] width 26 height 5
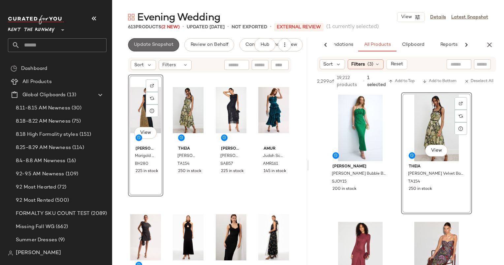
click at [163, 44] on span "Update Snapshot" at bounding box center [154, 44] width 40 height 5
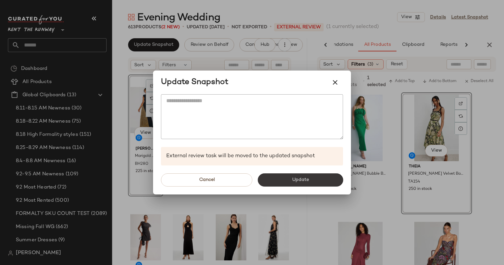
click at [288, 174] on button "Update" at bounding box center [299, 179] width 85 height 13
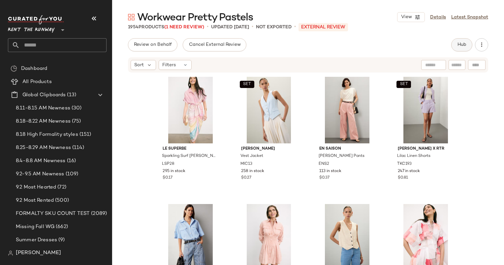
click at [456, 47] on button "Hub" at bounding box center [461, 44] width 21 height 13
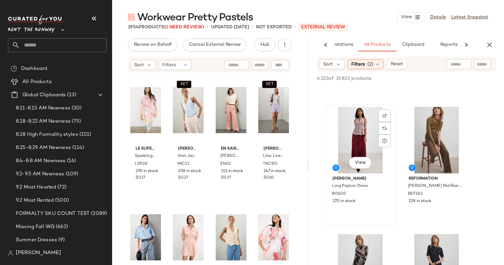
scroll to position [609, 0]
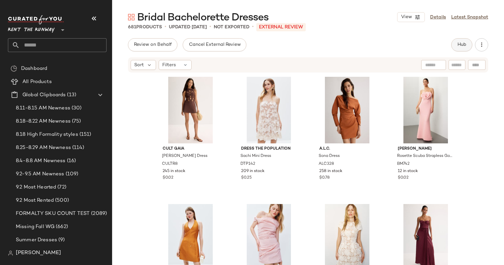
click at [460, 46] on span "Hub" at bounding box center [461, 44] width 9 height 5
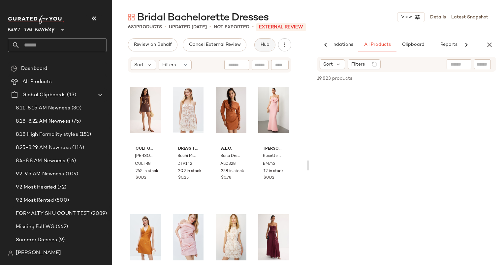
scroll to position [0, 34]
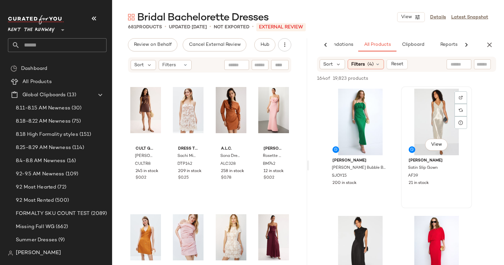
click at [433, 129] on div "View" at bounding box center [436, 122] width 66 height 67
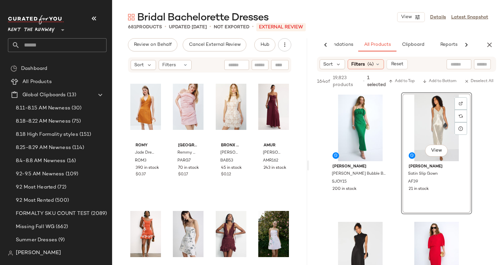
scroll to position [0, 0]
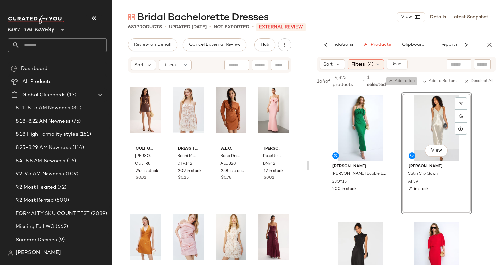
click at [402, 80] on span "Add to Top" at bounding box center [401, 81] width 26 height 5
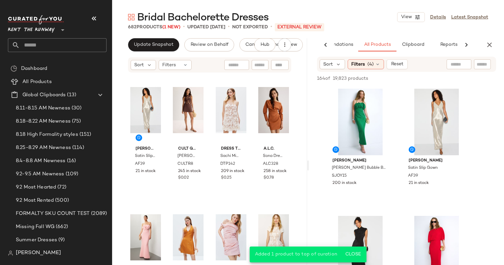
click at [163, 37] on div "Bridal Bachelorette Dresses View Details Latest Snapshot 682 Products (1 New) •…" at bounding box center [308, 138] width 392 height 254
click at [165, 48] on button "Update Snapshot" at bounding box center [153, 44] width 51 height 13
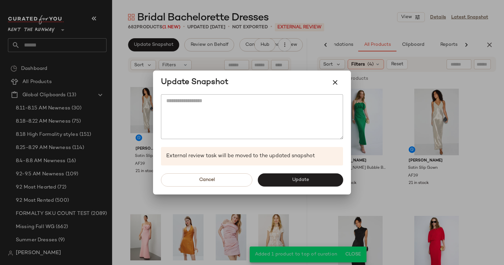
click at [291, 189] on div "Cancel Update" at bounding box center [252, 179] width 198 height 29
click at [290, 179] on button "Update" at bounding box center [299, 179] width 85 height 13
